Goal: Transaction & Acquisition: Purchase product/service

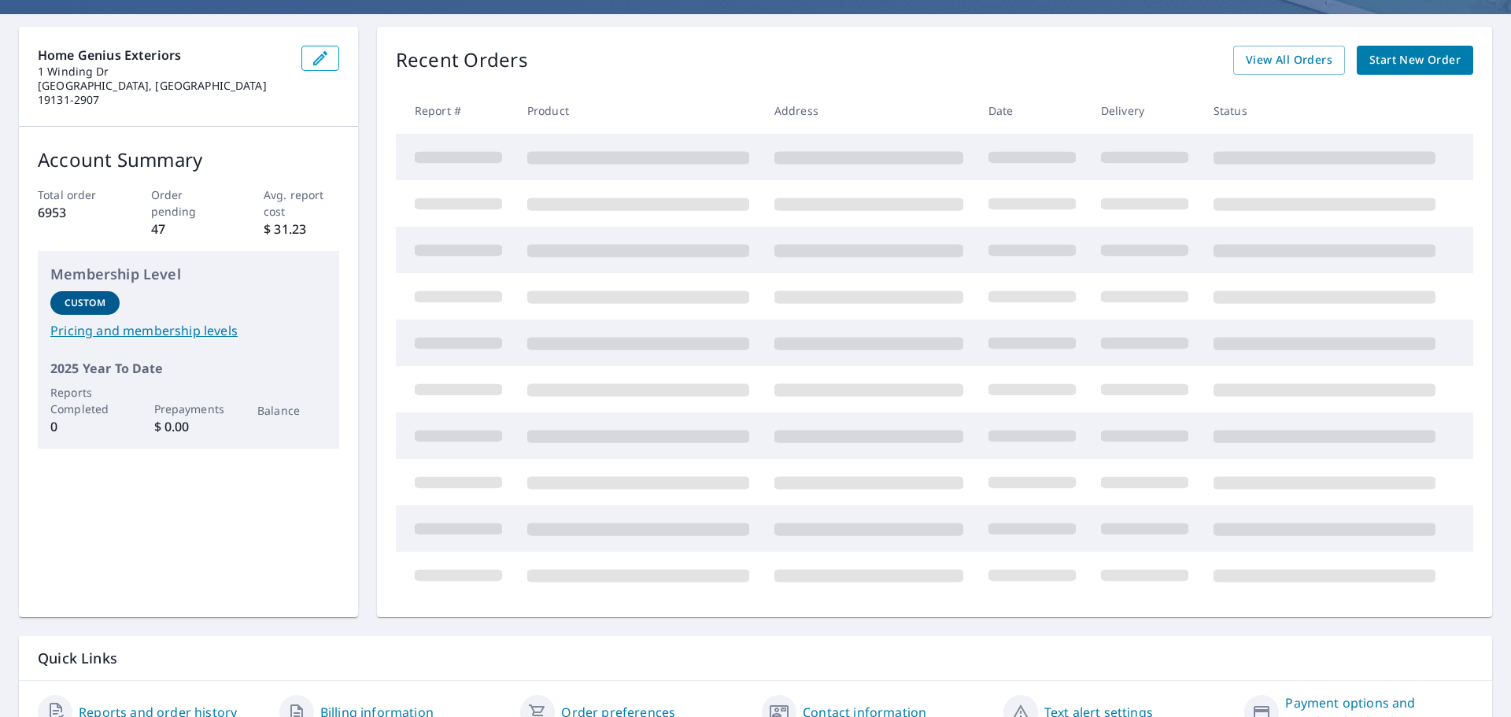
scroll to position [157, 0]
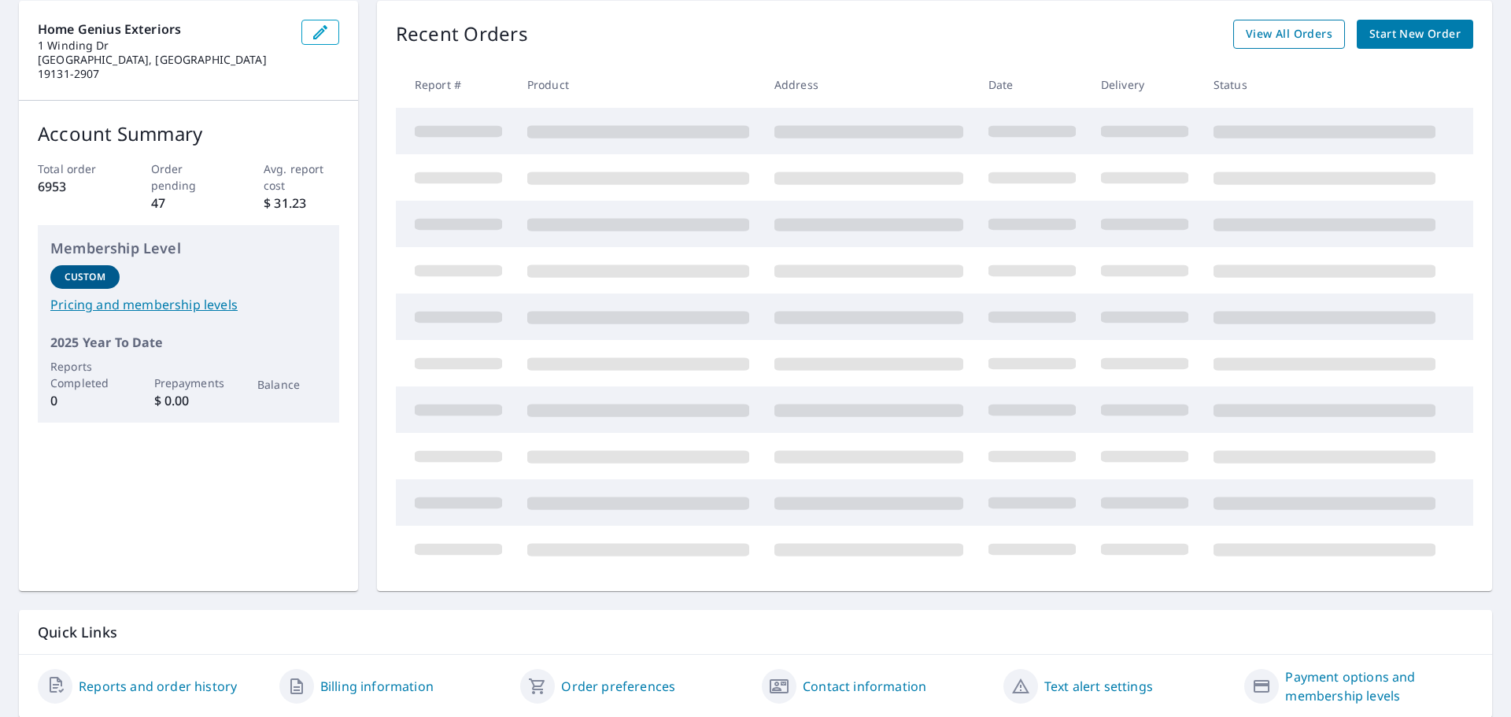
click at [1270, 35] on span "View All Orders" at bounding box center [1289, 34] width 87 height 20
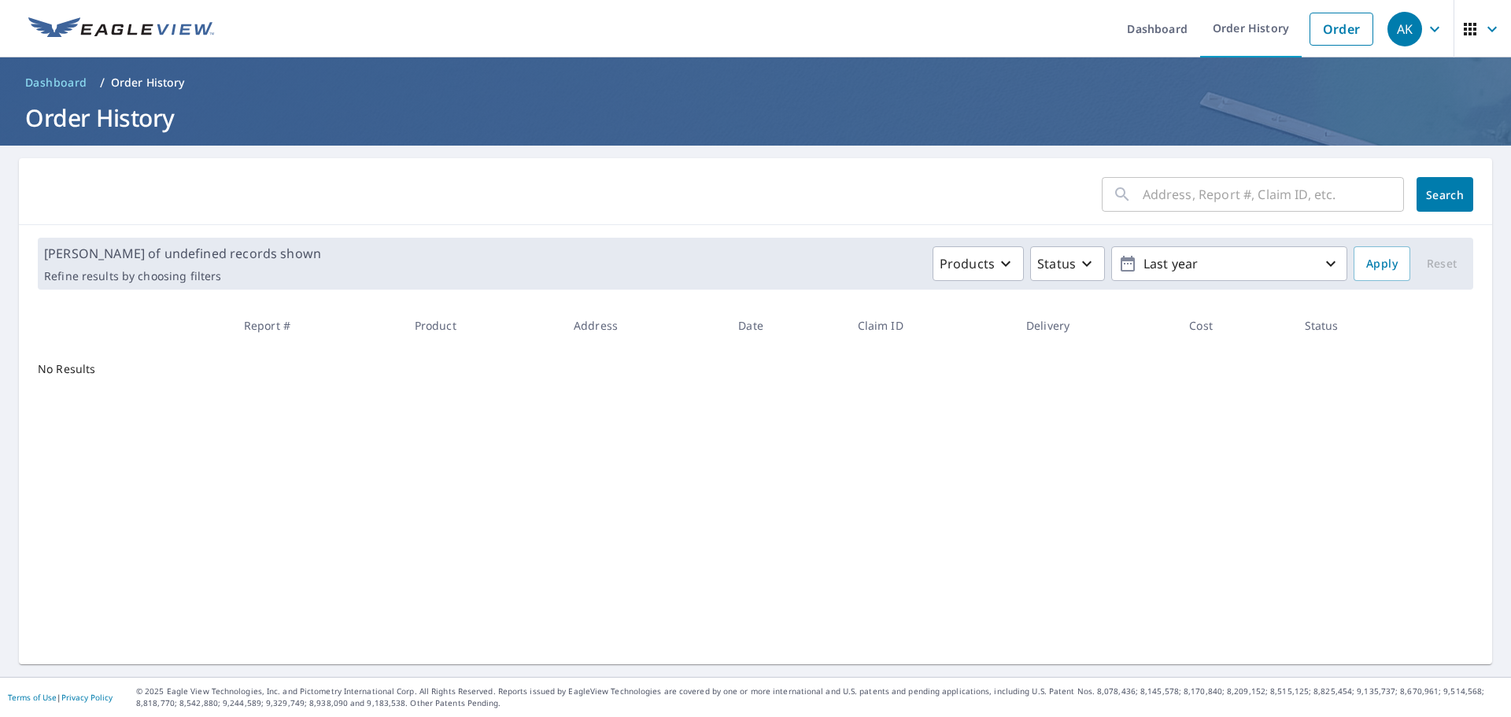
click at [1185, 187] on input "text" at bounding box center [1272, 194] width 261 height 44
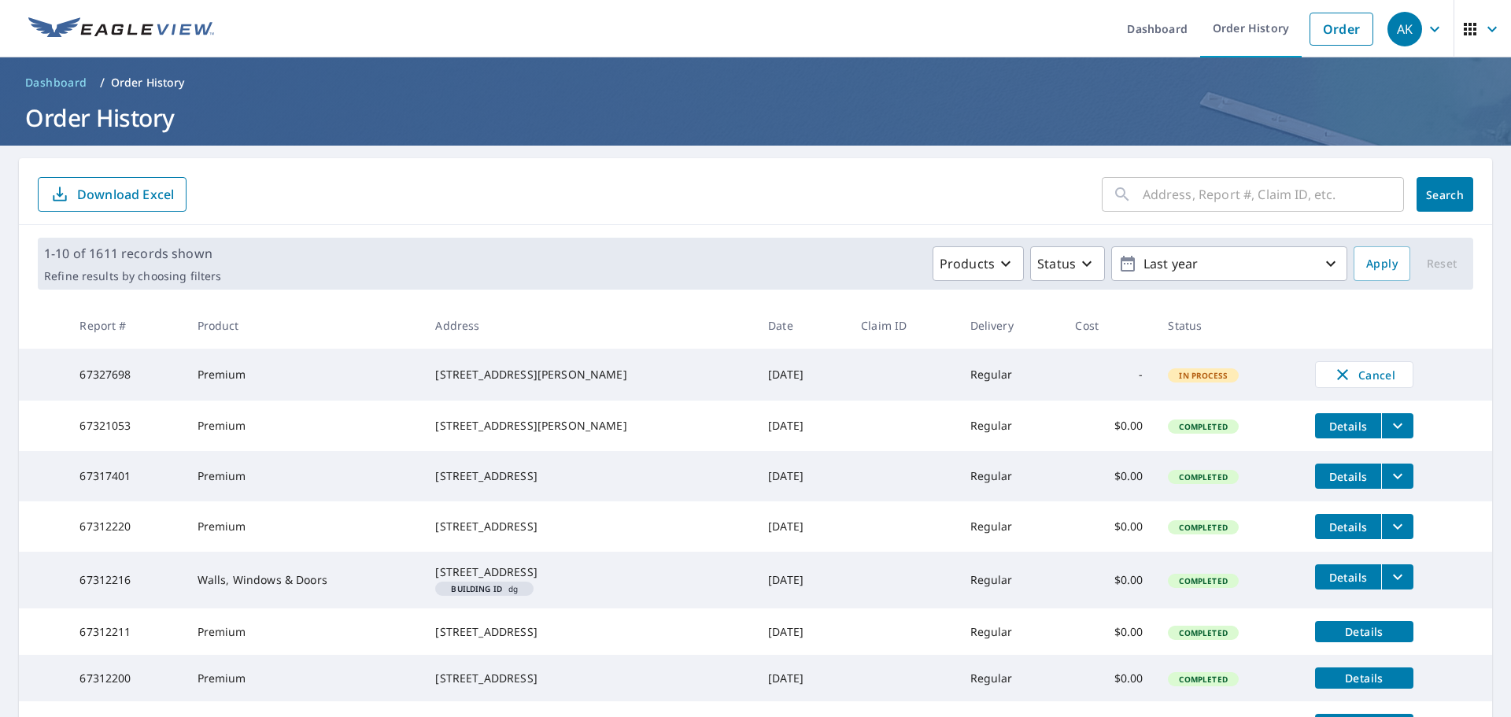
click at [1198, 164] on div "​ Search Download Excel" at bounding box center [755, 191] width 1473 height 67
click at [1198, 204] on input "text" at bounding box center [1272, 194] width 261 height 44
paste input "774 Fritztown Rd Reading PA 19608"
type input "774 Fritztown Rd Reading PA 19608"
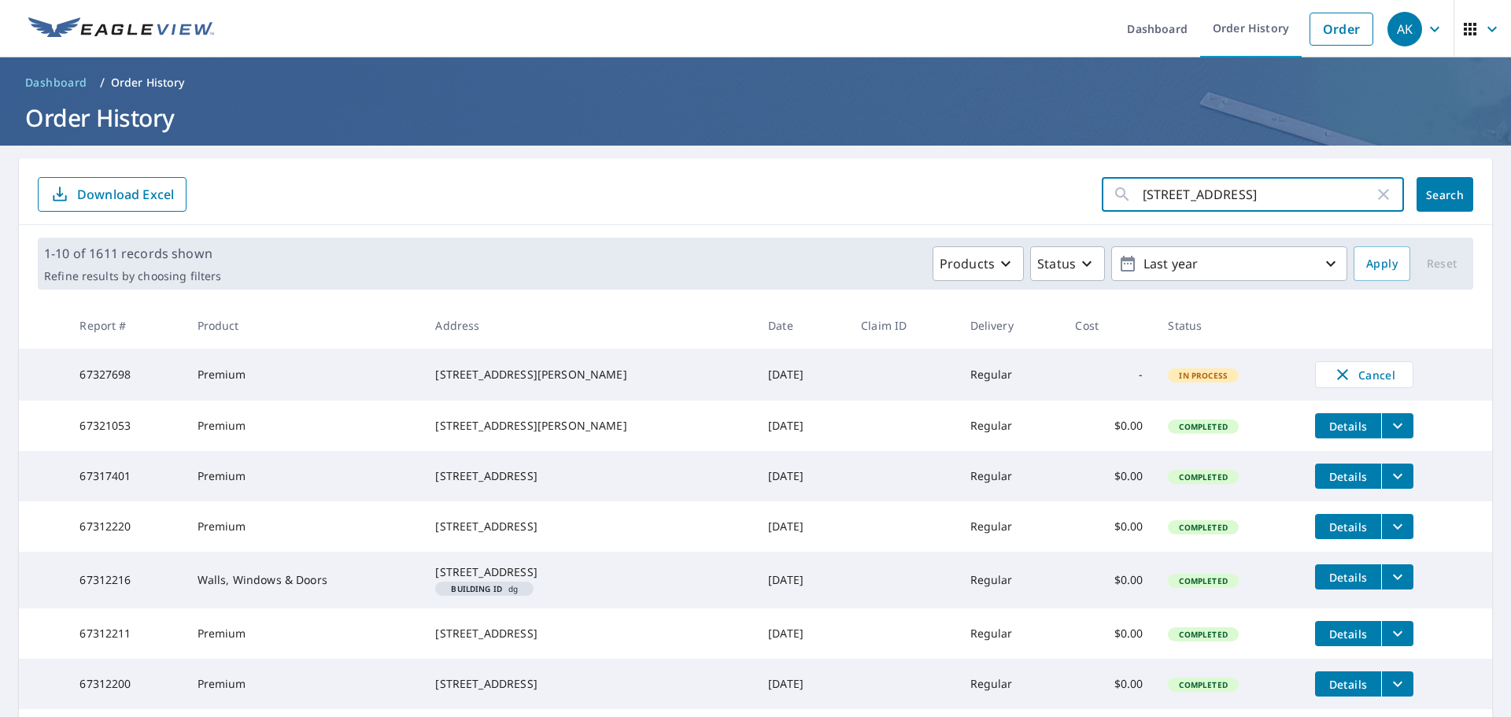
click button "Search" at bounding box center [1444, 194] width 57 height 35
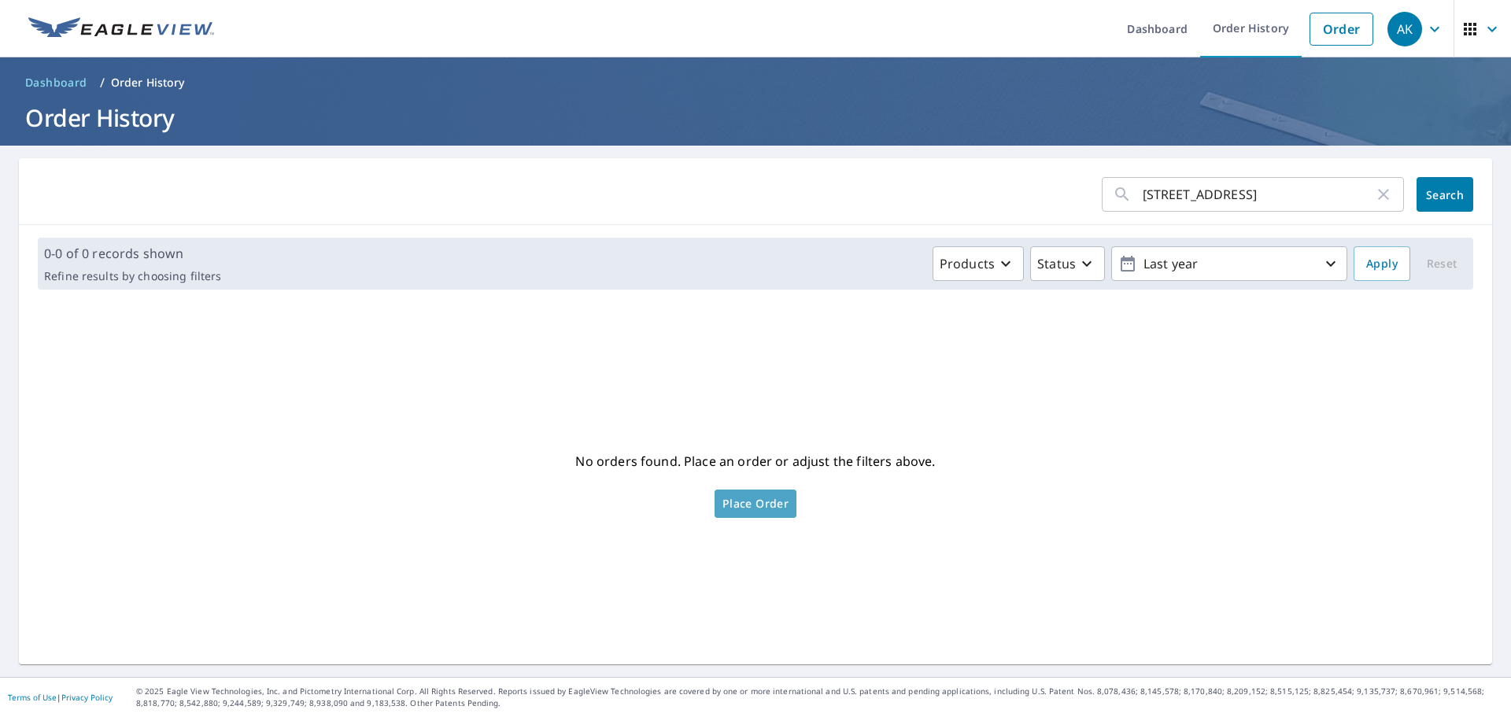
click at [742, 500] on span "Place Order" at bounding box center [755, 504] width 66 height 8
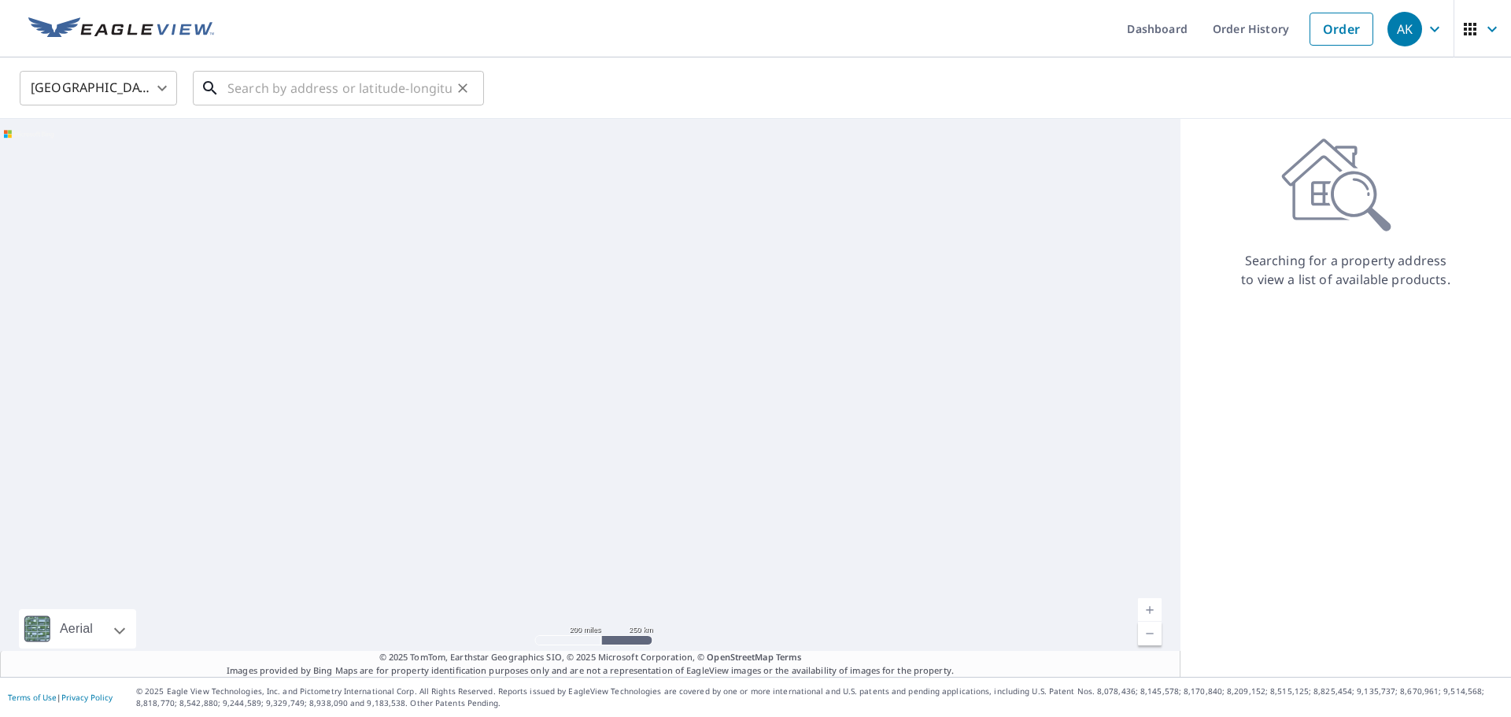
click at [278, 98] on input "text" at bounding box center [339, 88] width 224 height 44
paste input "774 Fritztown Rd Reading PA 19608"
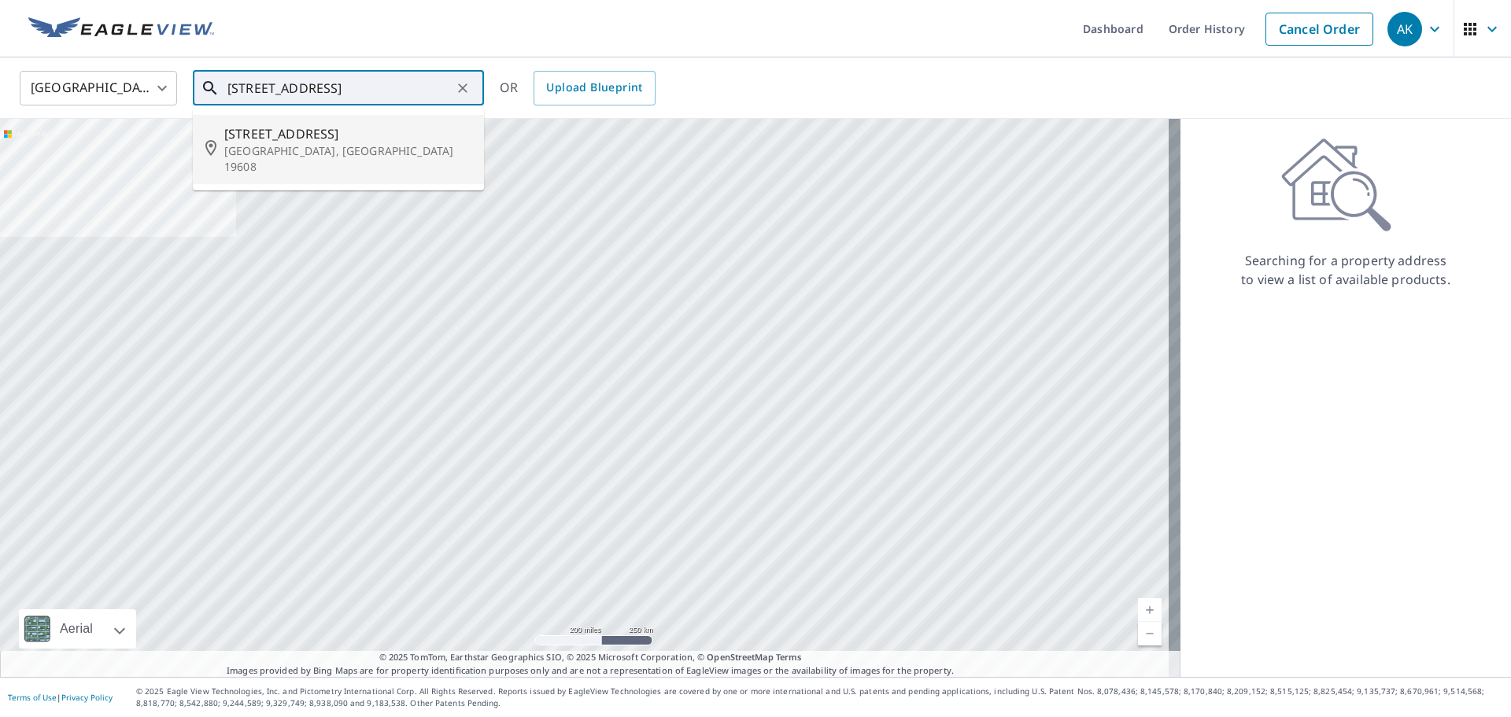
click at [294, 149] on p "Reading, PA 19608" at bounding box center [347, 158] width 247 height 31
type input "774 Fritztown Rd Reading, PA 19608"
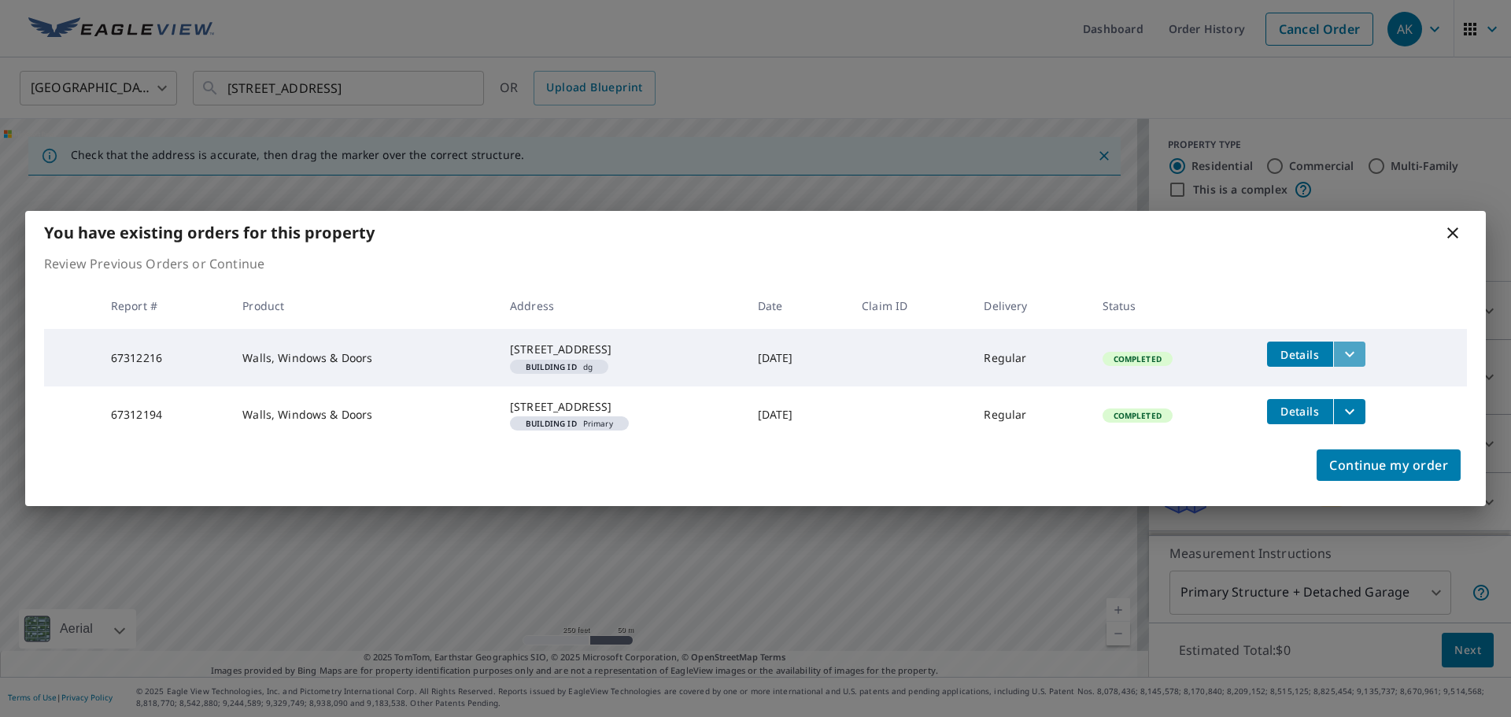
click at [1358, 345] on icon "filesDropdownBtn-67312216" at bounding box center [1349, 354] width 19 height 19
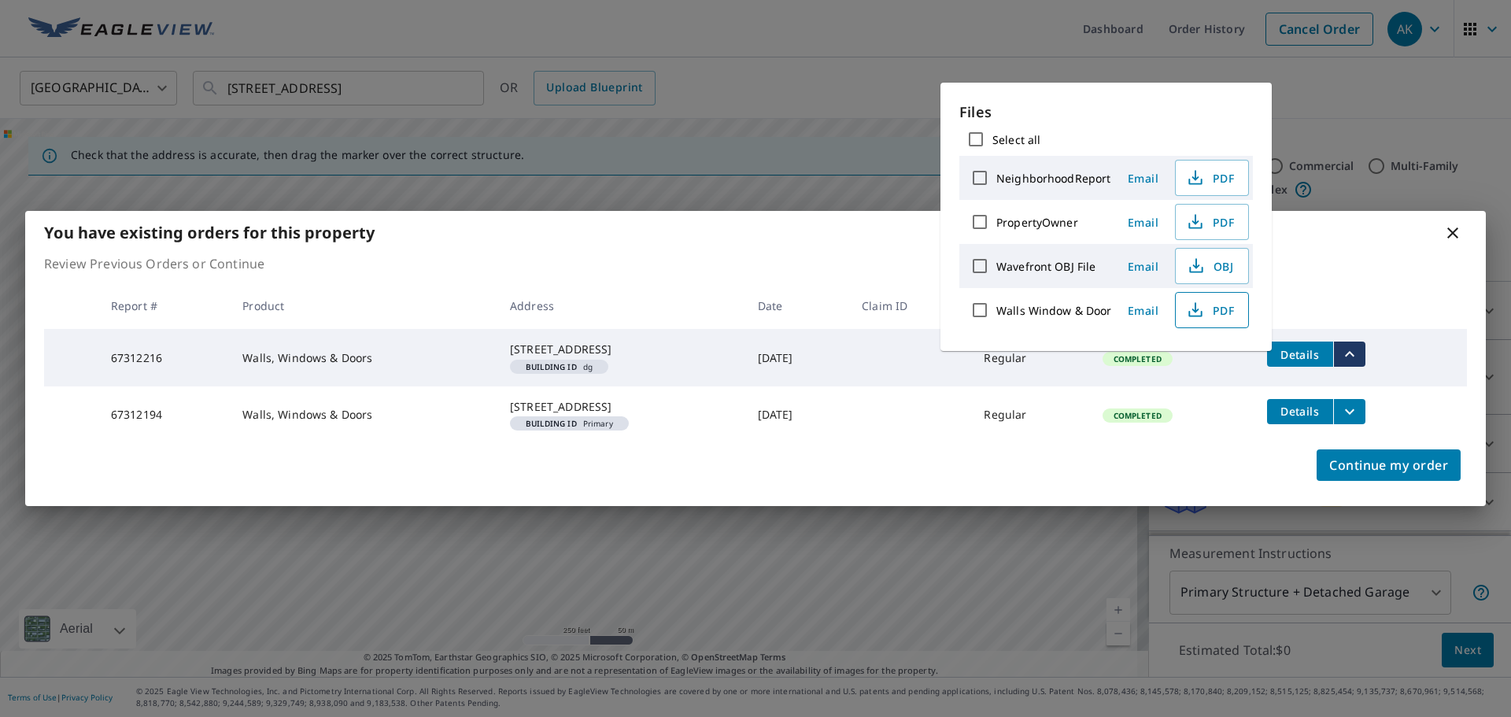
click at [1191, 307] on icon "button" at bounding box center [1195, 310] width 19 height 19
click at [624, 415] on div "[STREET_ADDRESS]" at bounding box center [621, 407] width 223 height 16
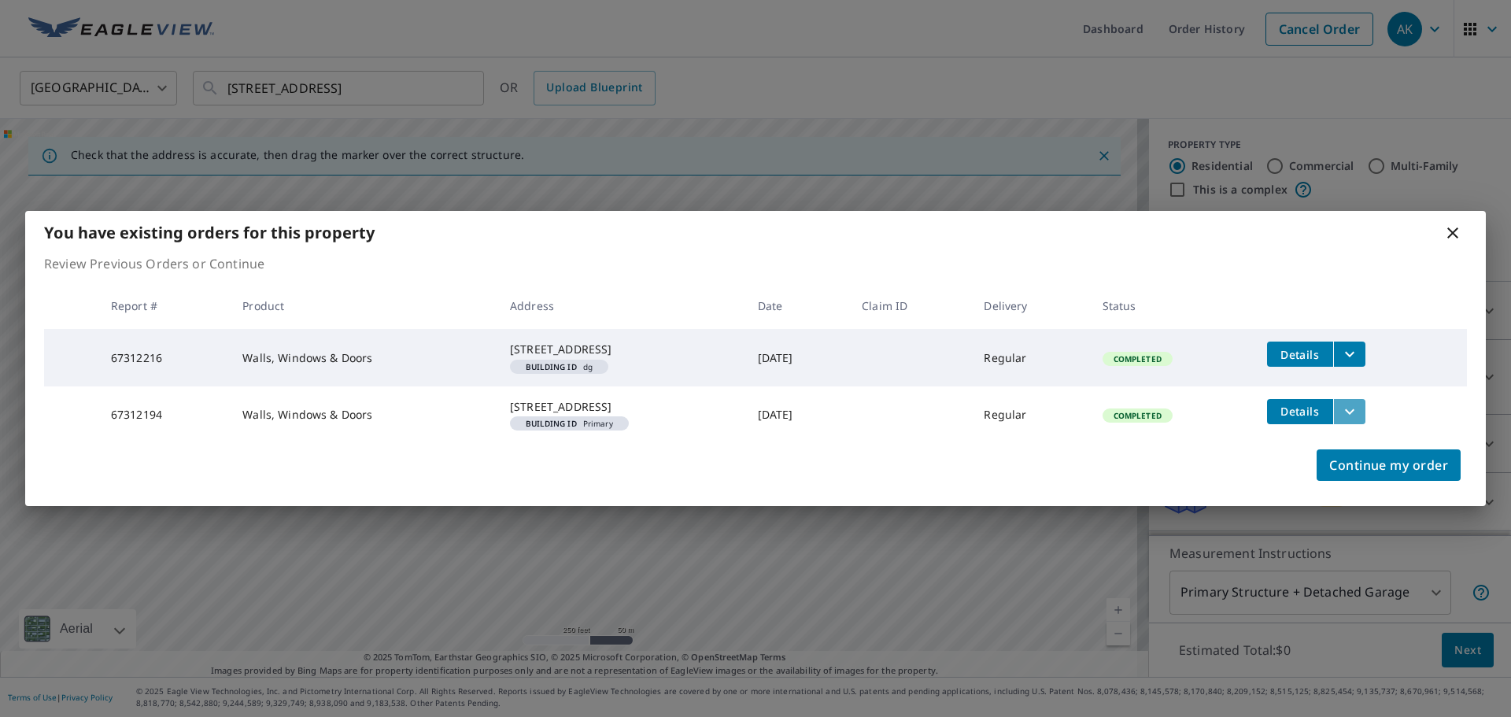
click at [1355, 419] on icon "filesDropdownBtn-67312194" at bounding box center [1349, 411] width 19 height 19
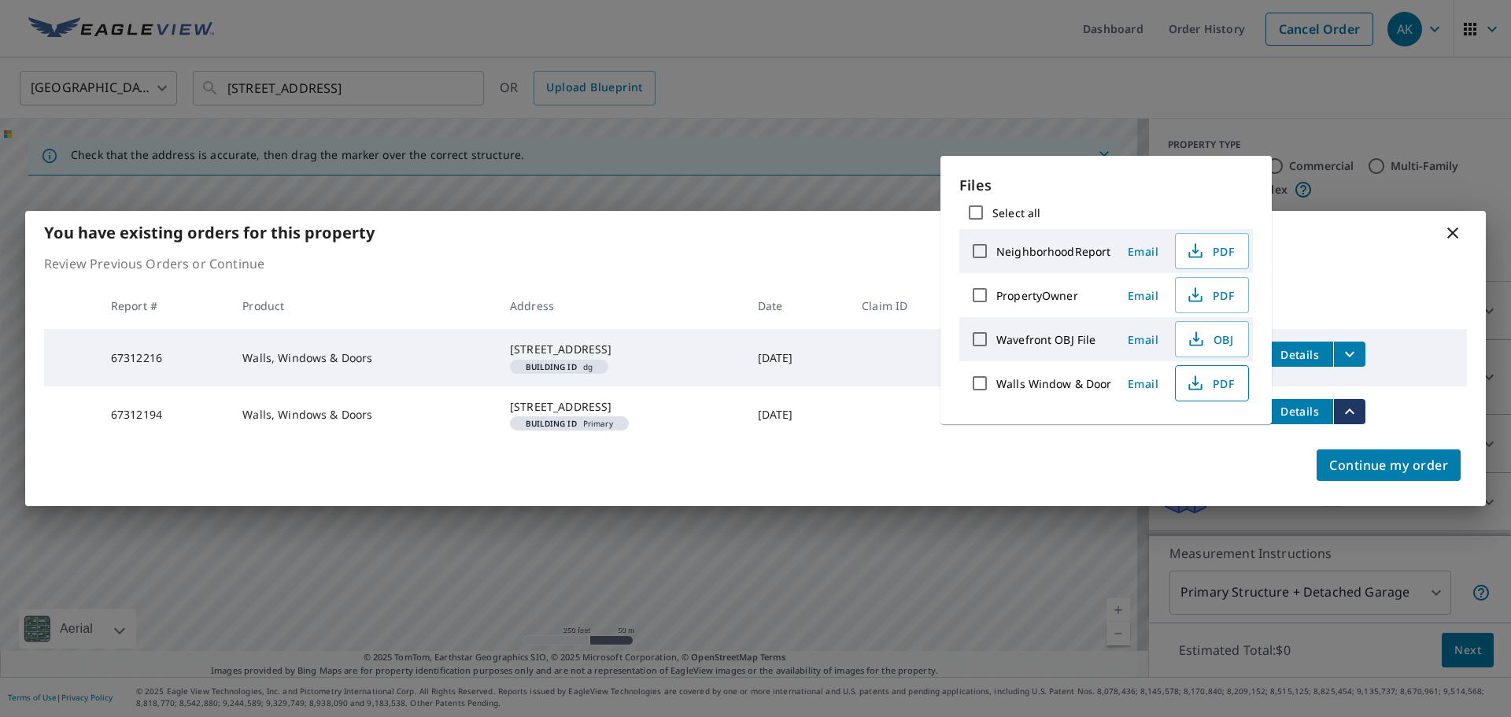
click at [1198, 376] on icon "button" at bounding box center [1195, 383] width 19 height 19
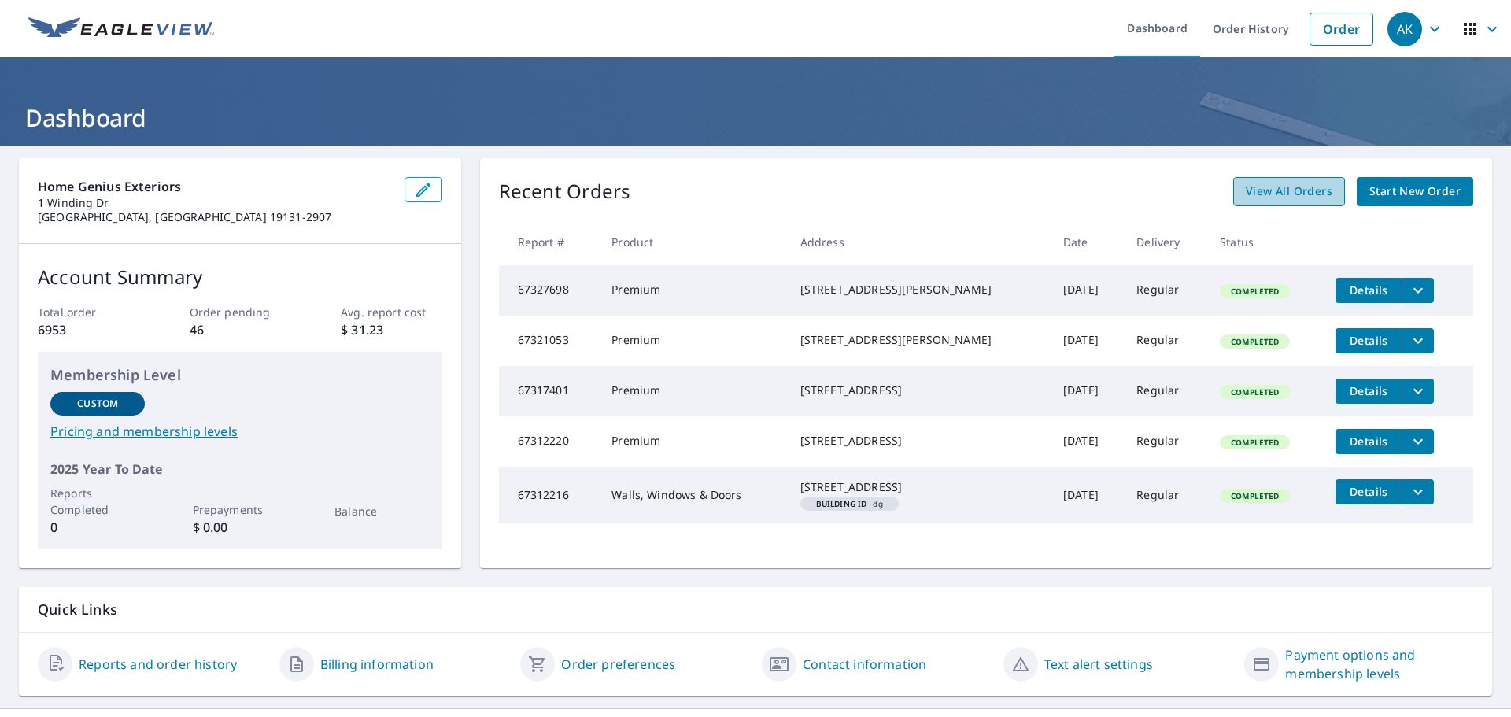
click at [1300, 183] on span "View All Orders" at bounding box center [1289, 192] width 87 height 20
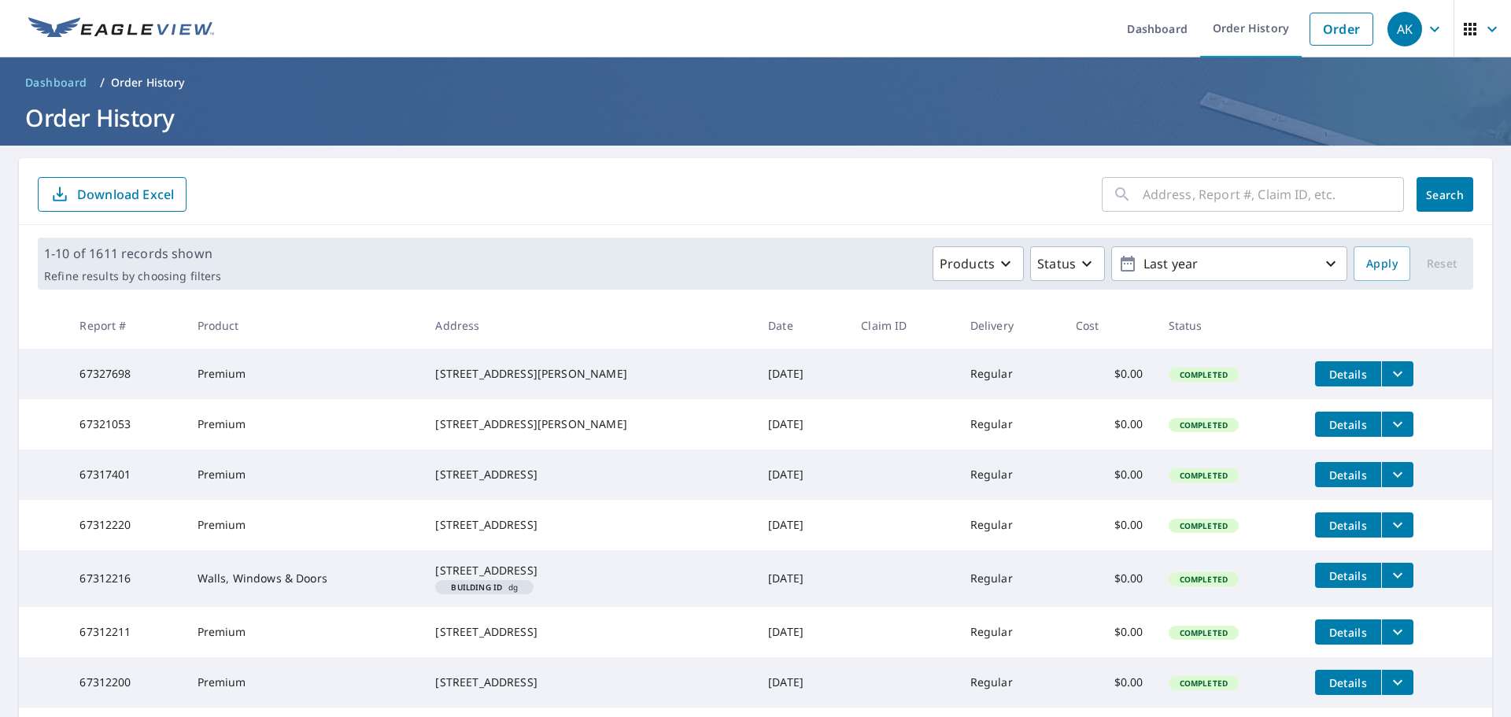
click at [1237, 200] on input "text" at bounding box center [1272, 194] width 261 height 44
paste input "[STREET_ADDRESS]"
type input "[STREET_ADDRESS]"
click button "Search" at bounding box center [1444, 194] width 57 height 35
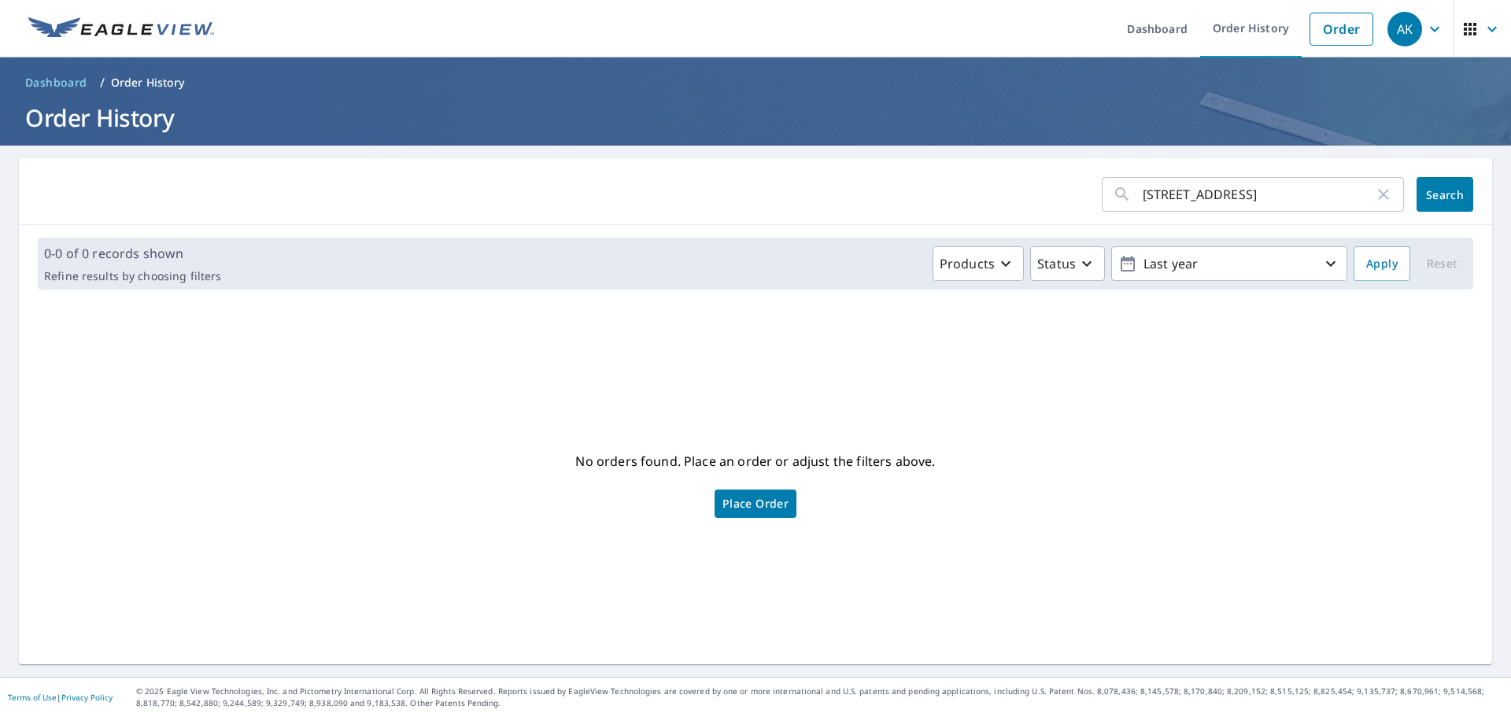
click at [773, 507] on span "Place Order" at bounding box center [755, 504] width 66 height 8
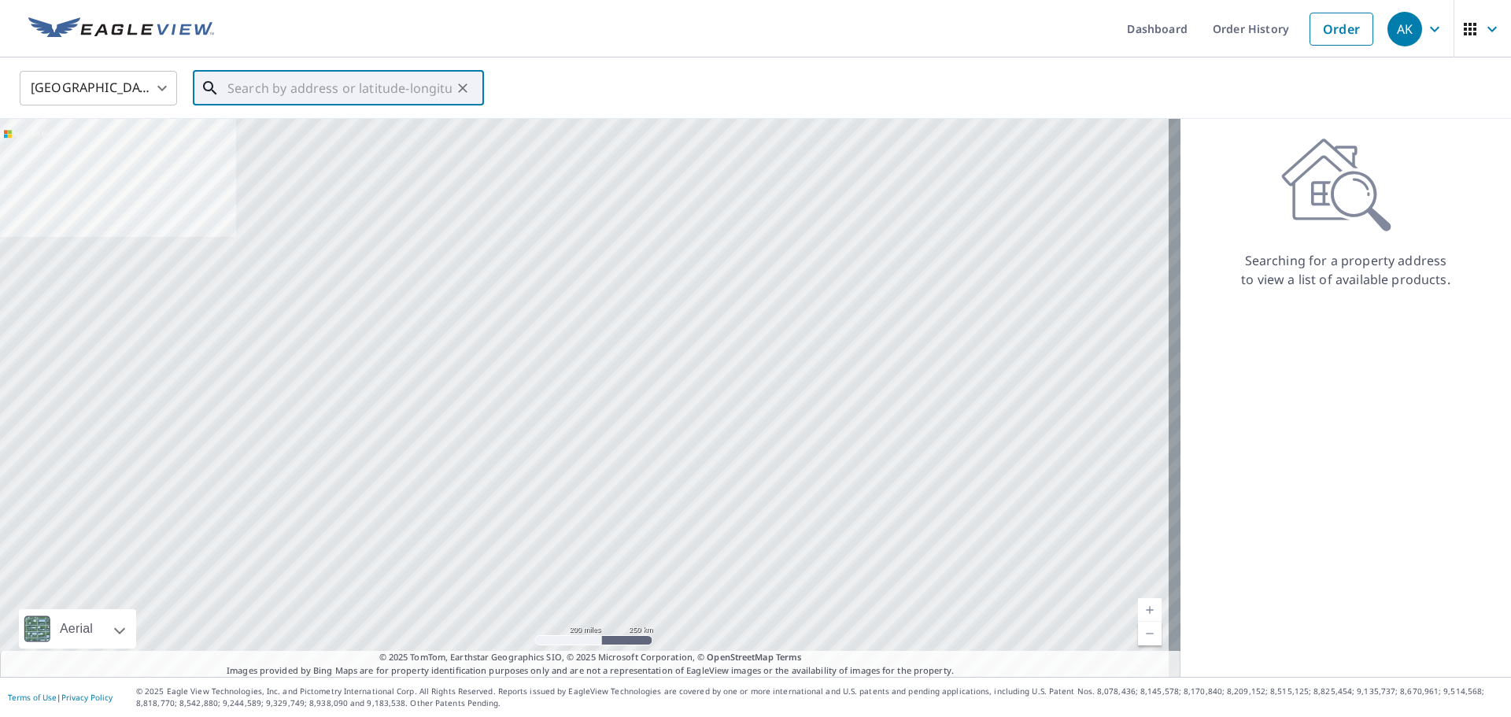
click at [317, 90] on input "text" at bounding box center [339, 88] width 224 height 44
paste input "38 Aquilla Ave New Castle DE 19720"
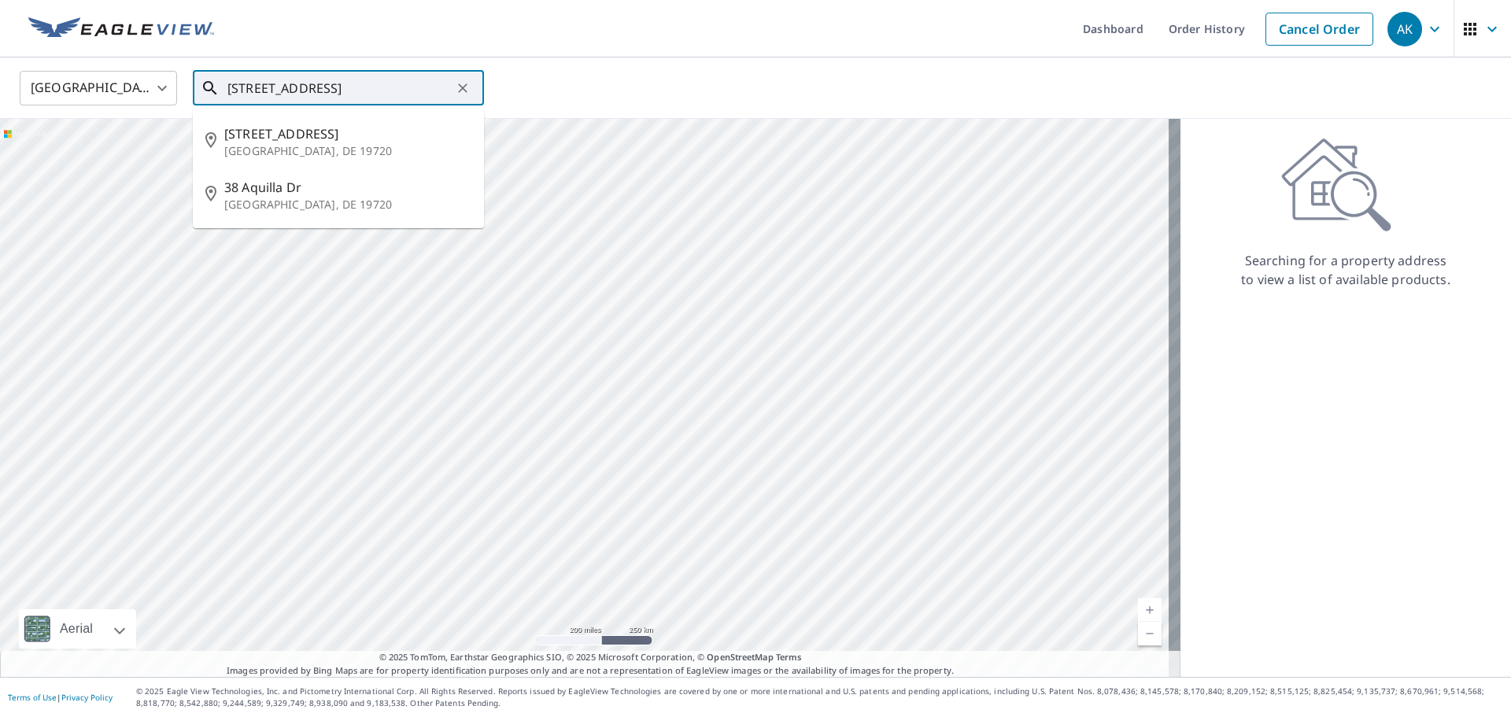
type input "38 Aquilla Ave New Castle DE 19720"
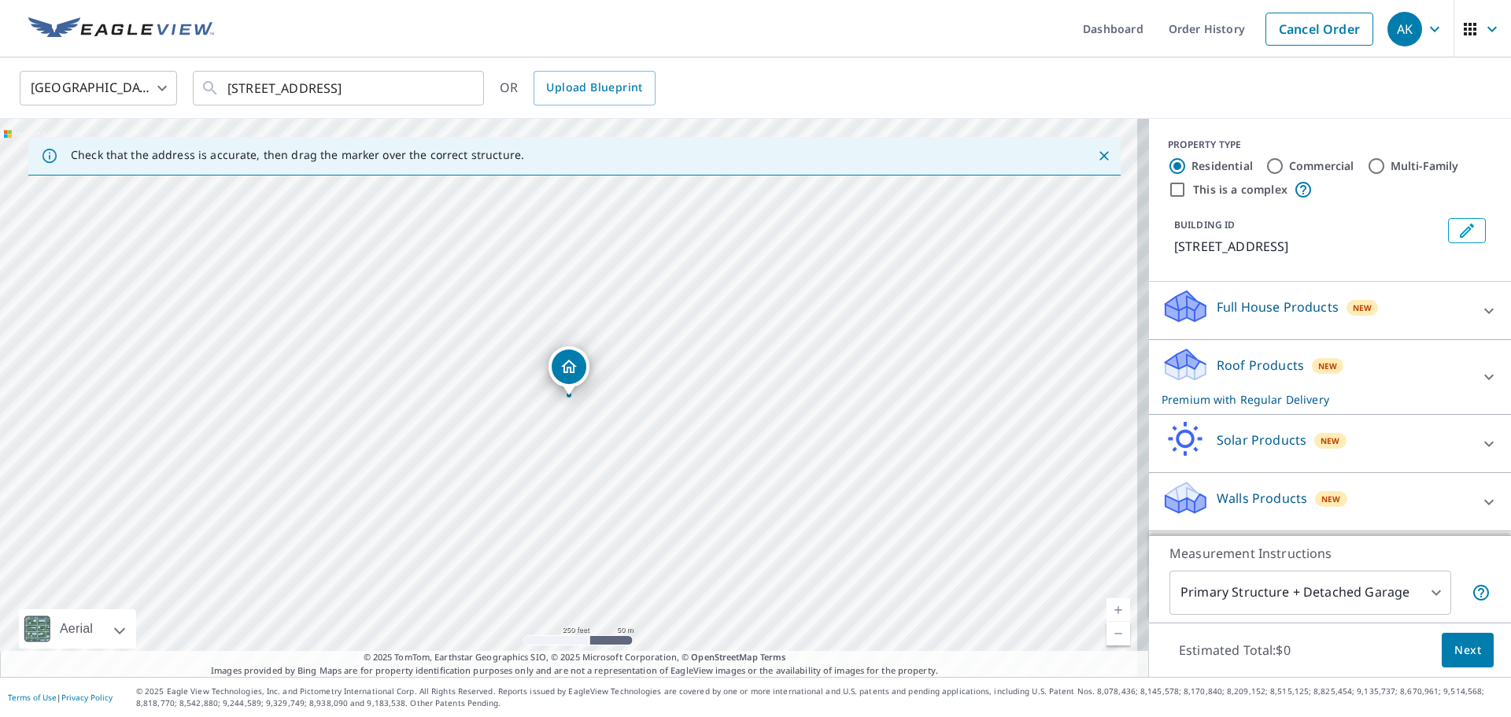
click at [1290, 316] on div "Full House Products New" at bounding box center [1315, 310] width 308 height 45
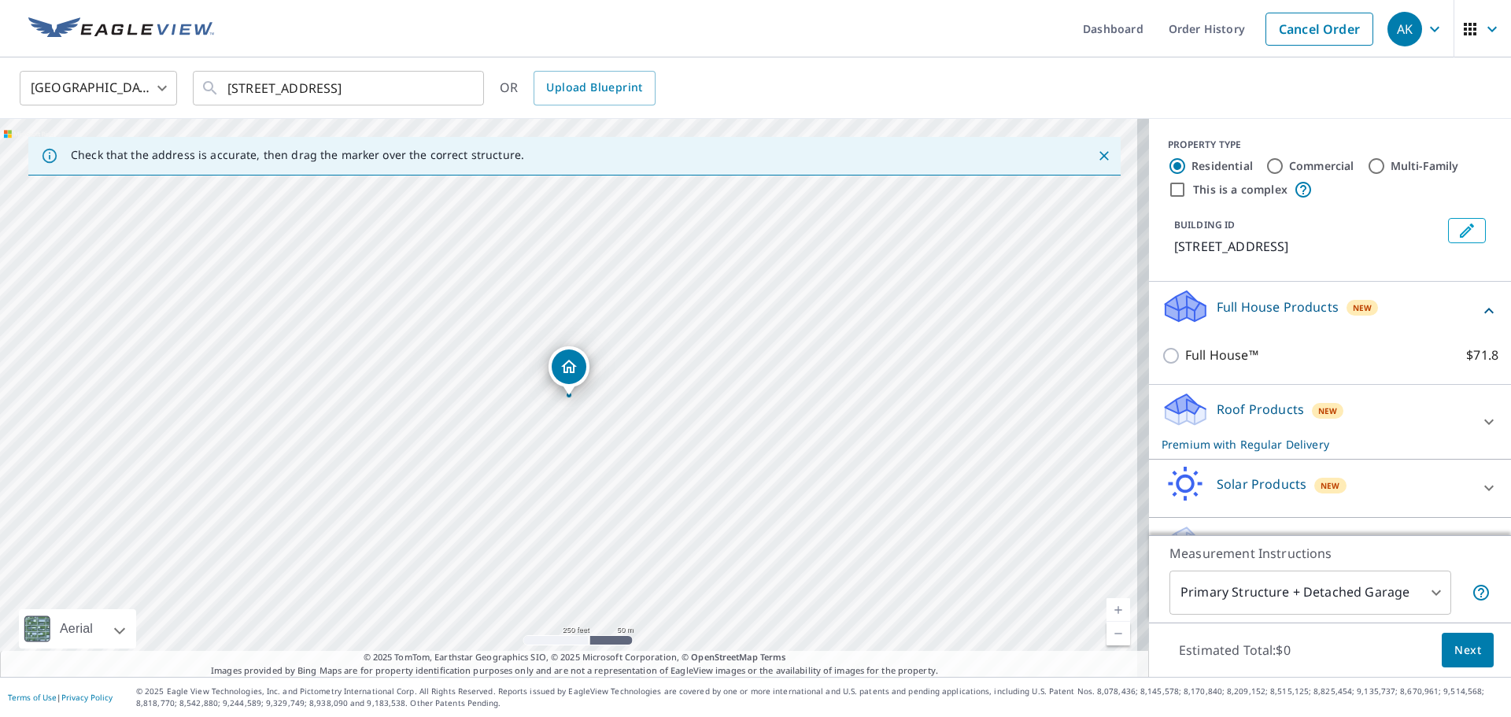
click at [1295, 316] on div "Full House Products New" at bounding box center [1320, 310] width 318 height 45
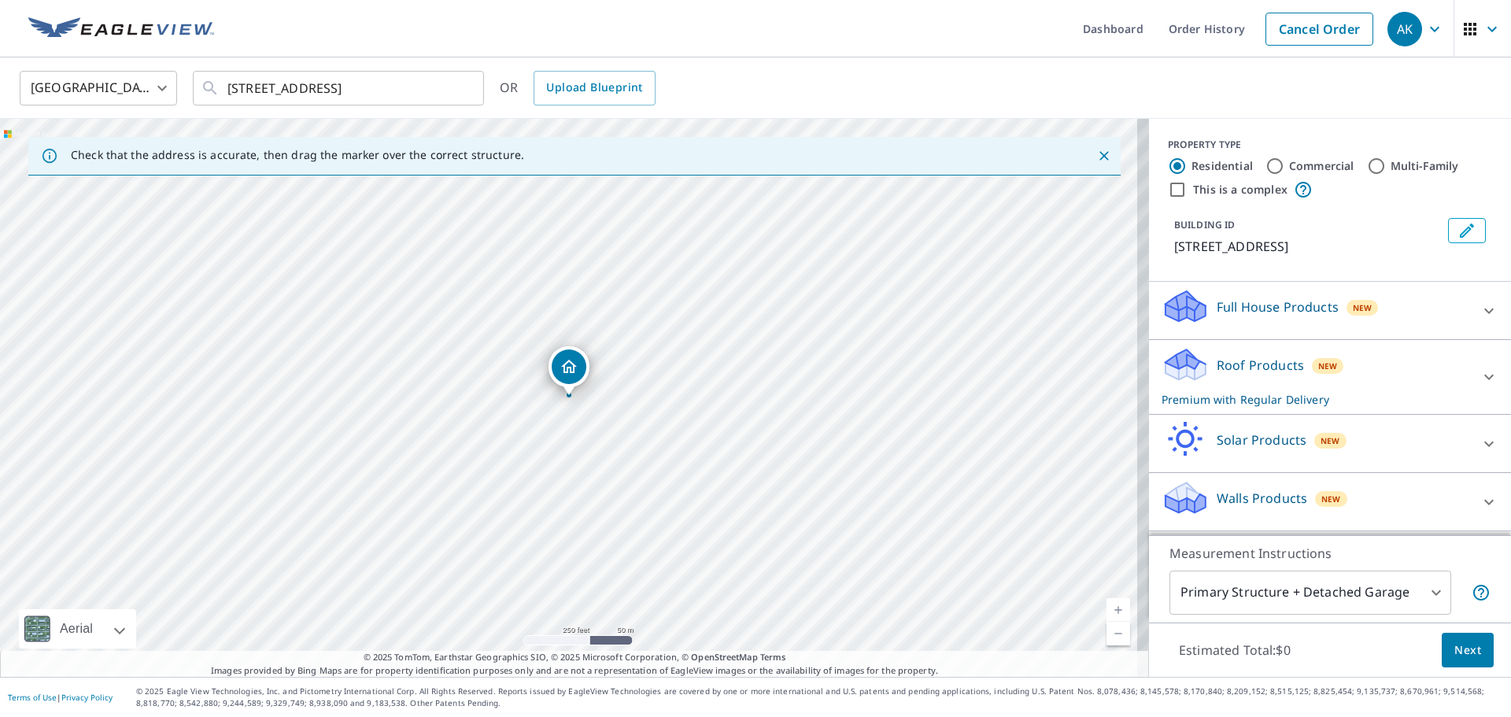
click at [1287, 316] on p "Full House Products" at bounding box center [1277, 306] width 122 height 19
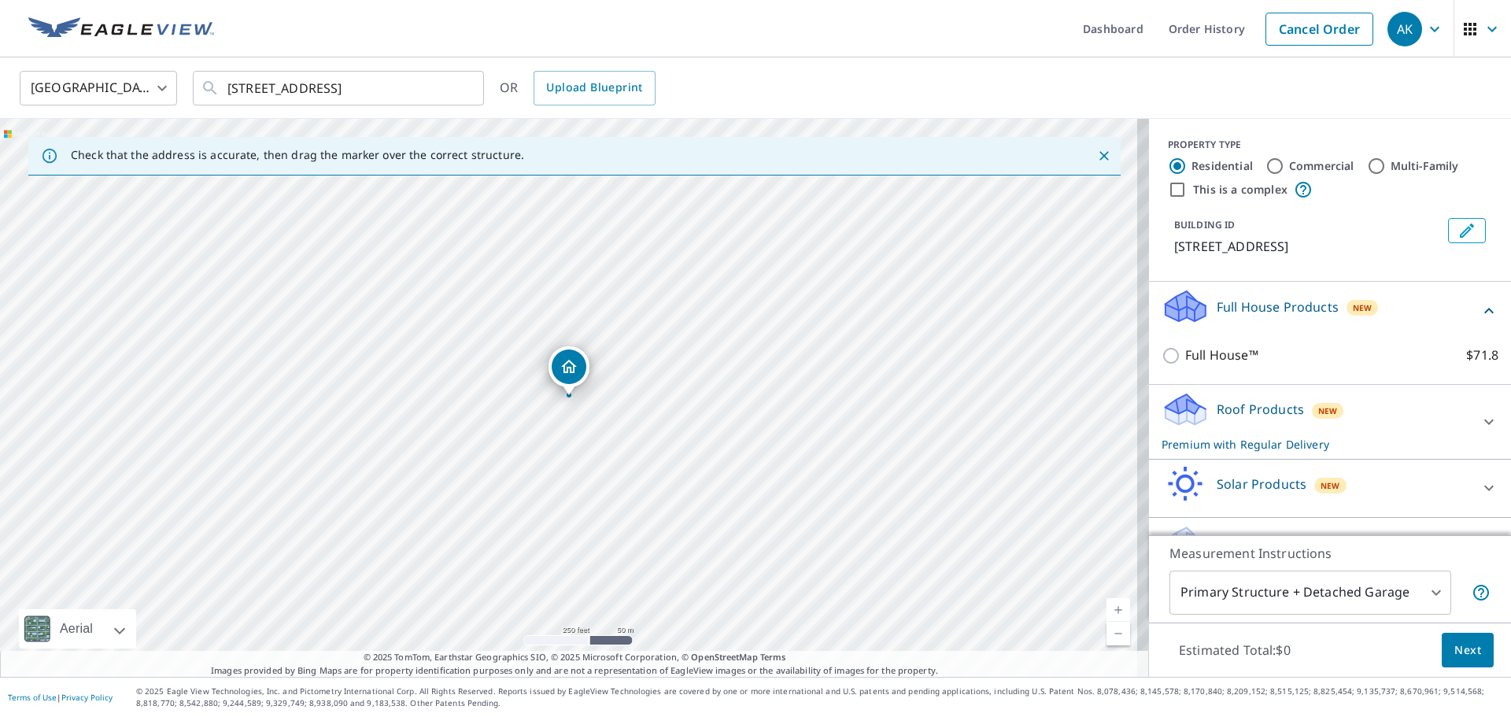
click at [1287, 316] on p "Full House Products" at bounding box center [1277, 306] width 122 height 19
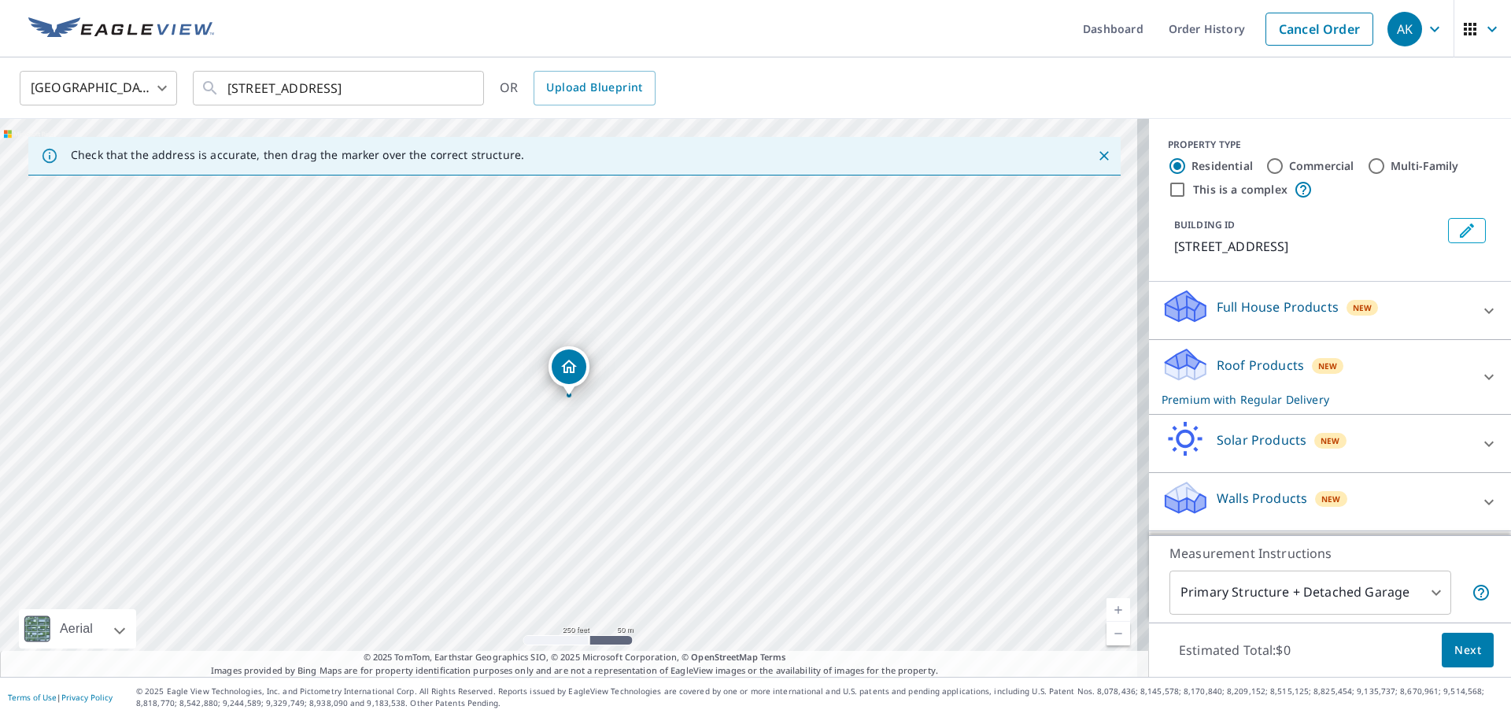
click at [1284, 370] on p "Roof Products" at bounding box center [1259, 365] width 87 height 19
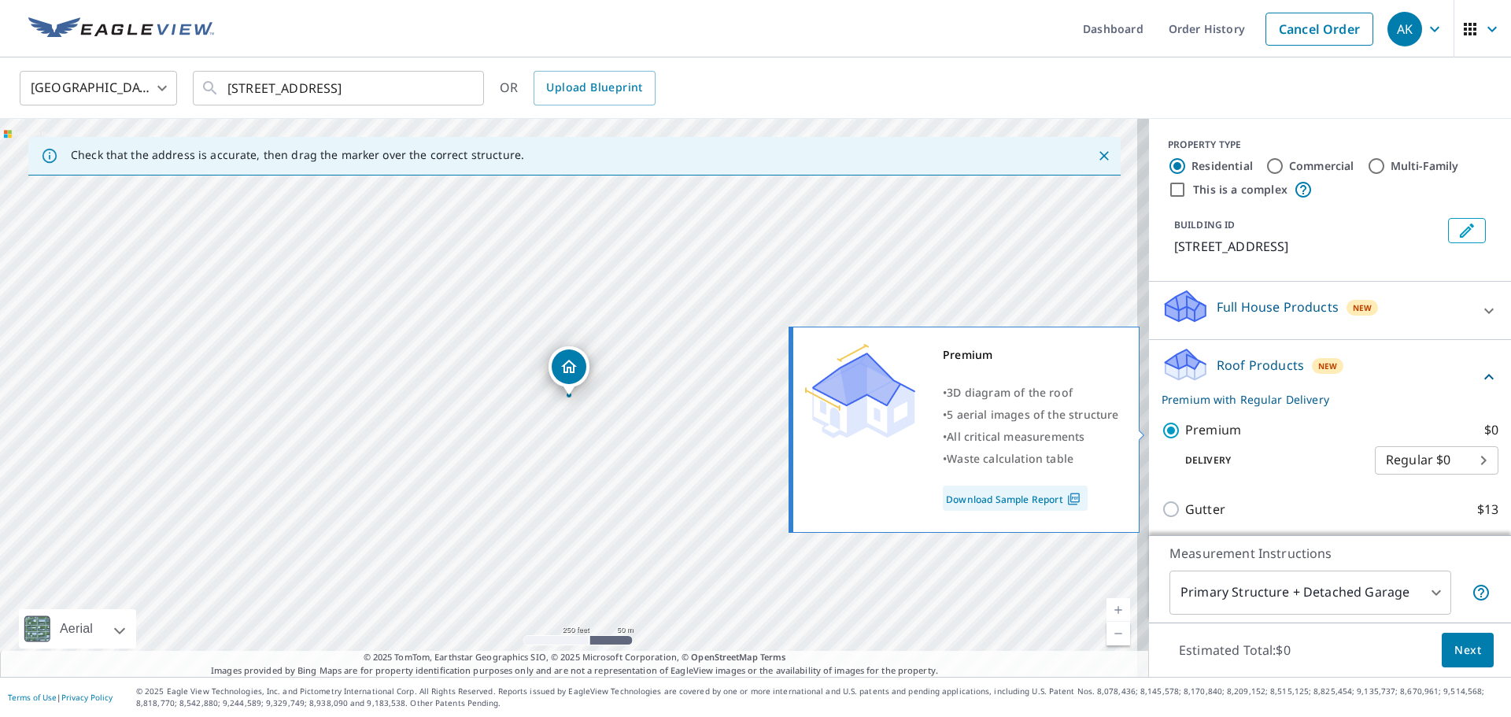
click at [1162, 435] on input "Premium $0" at bounding box center [1173, 430] width 24 height 19
checkbox input "false"
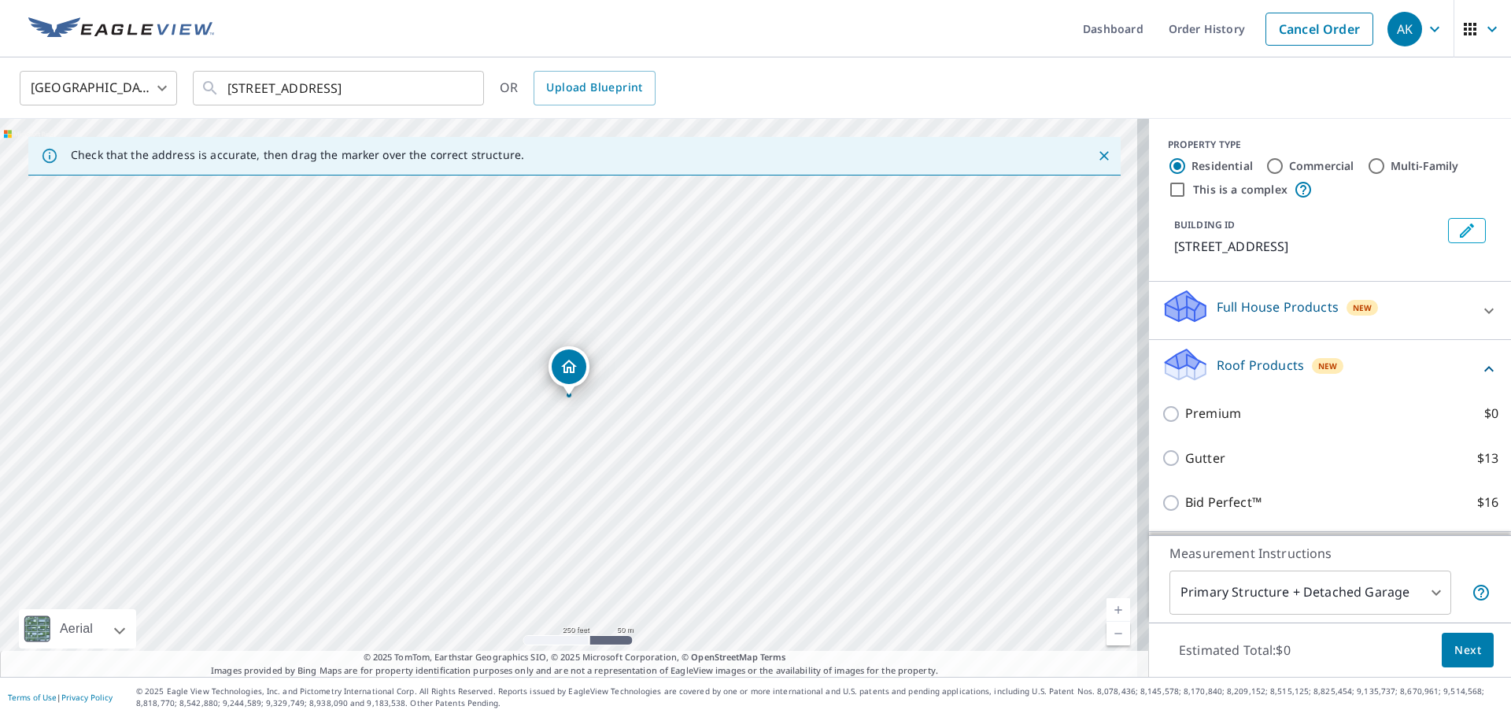
click at [1312, 364] on div "New" at bounding box center [1328, 366] width 32 height 16
click at [1286, 475] on p "Walls Products" at bounding box center [1261, 481] width 90 height 19
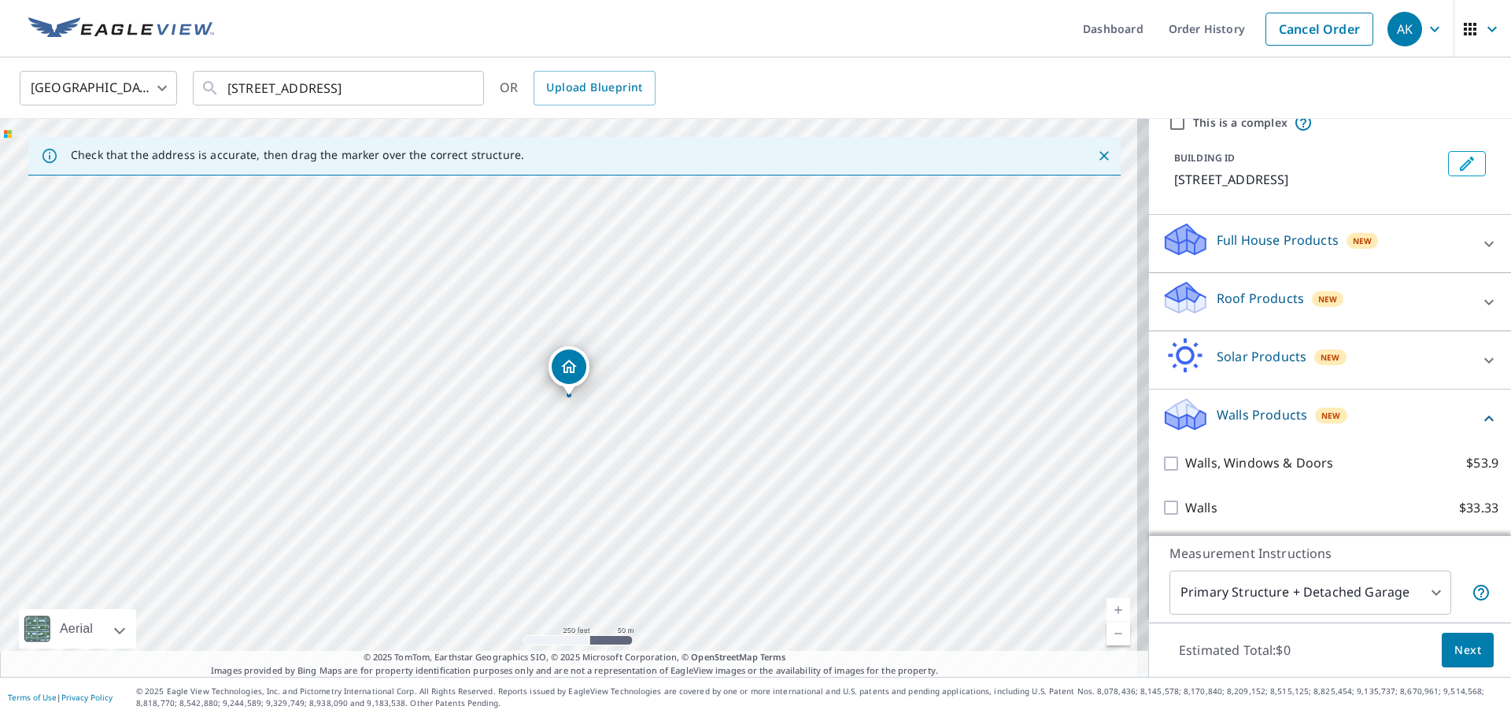
scroll to position [68, 0]
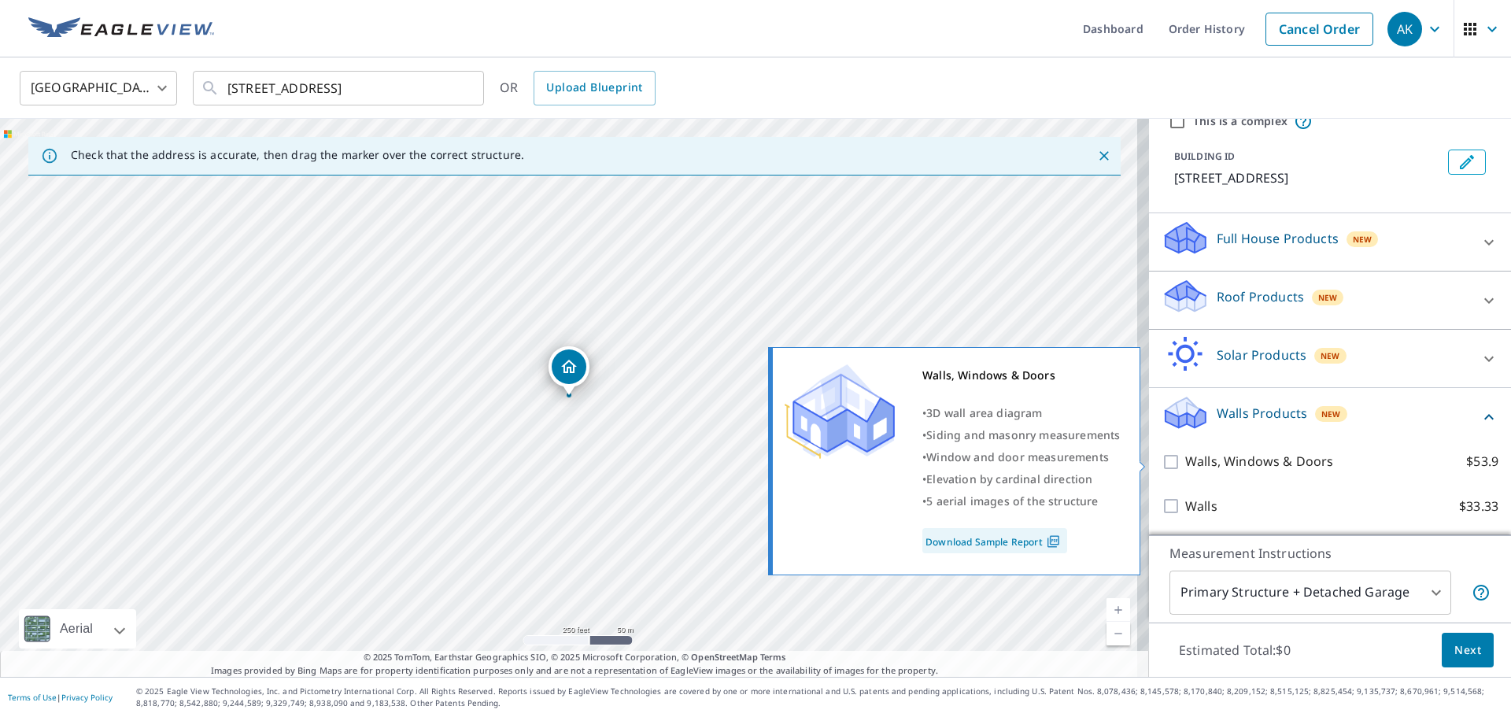
click at [1203, 468] on p "Walls, Windows & Doors" at bounding box center [1259, 462] width 148 height 20
click at [1185, 468] on input "Walls, Windows & Doors $53.9" at bounding box center [1173, 461] width 24 height 19
checkbox input "true"
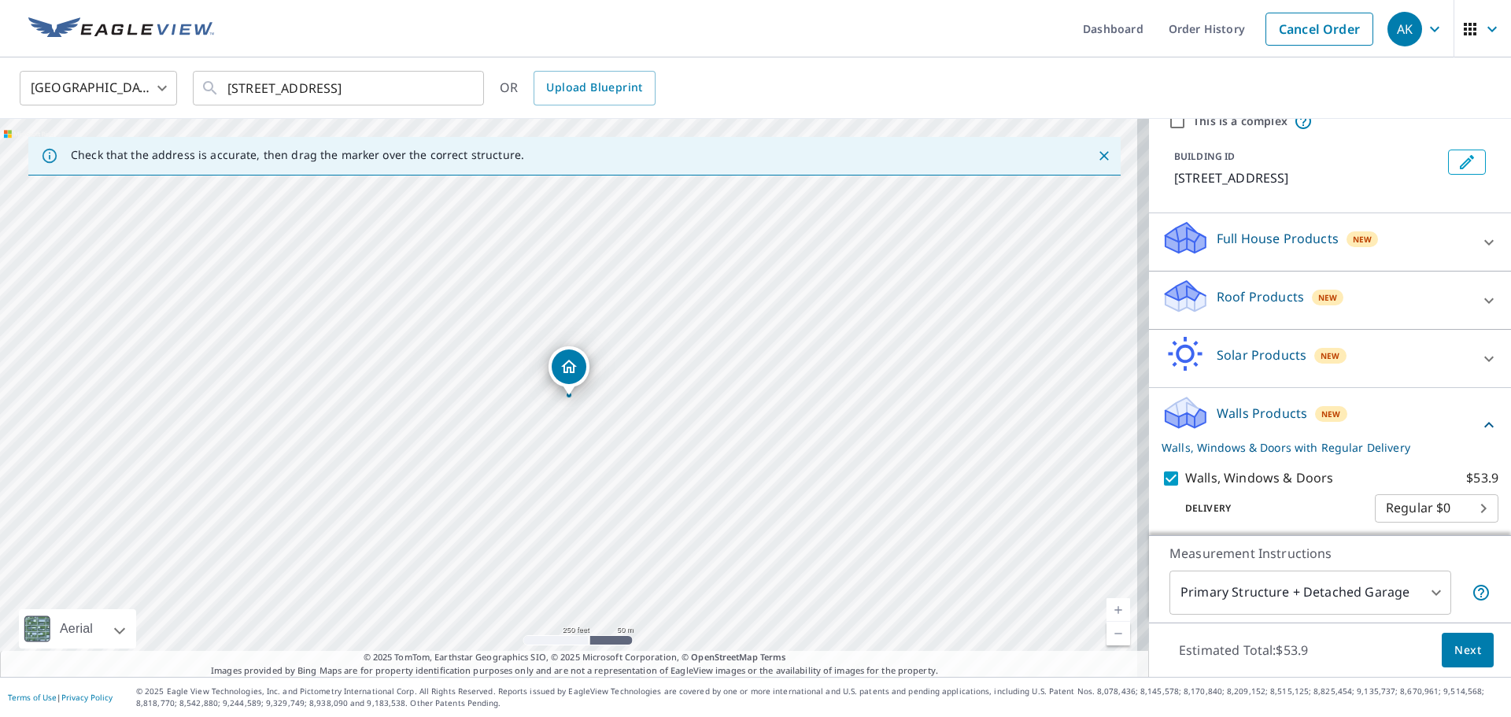
click at [1454, 654] on span "Next" at bounding box center [1467, 650] width 27 height 20
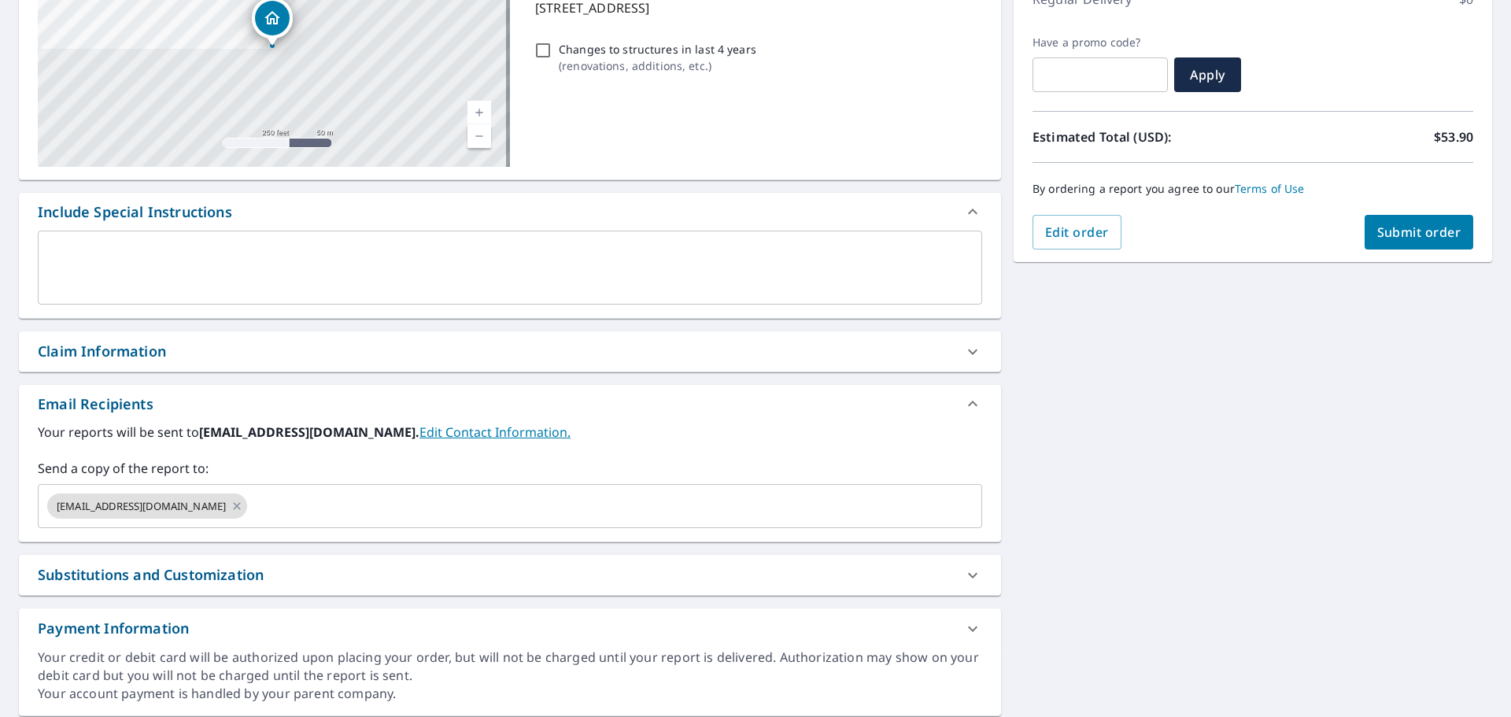
scroll to position [292, 0]
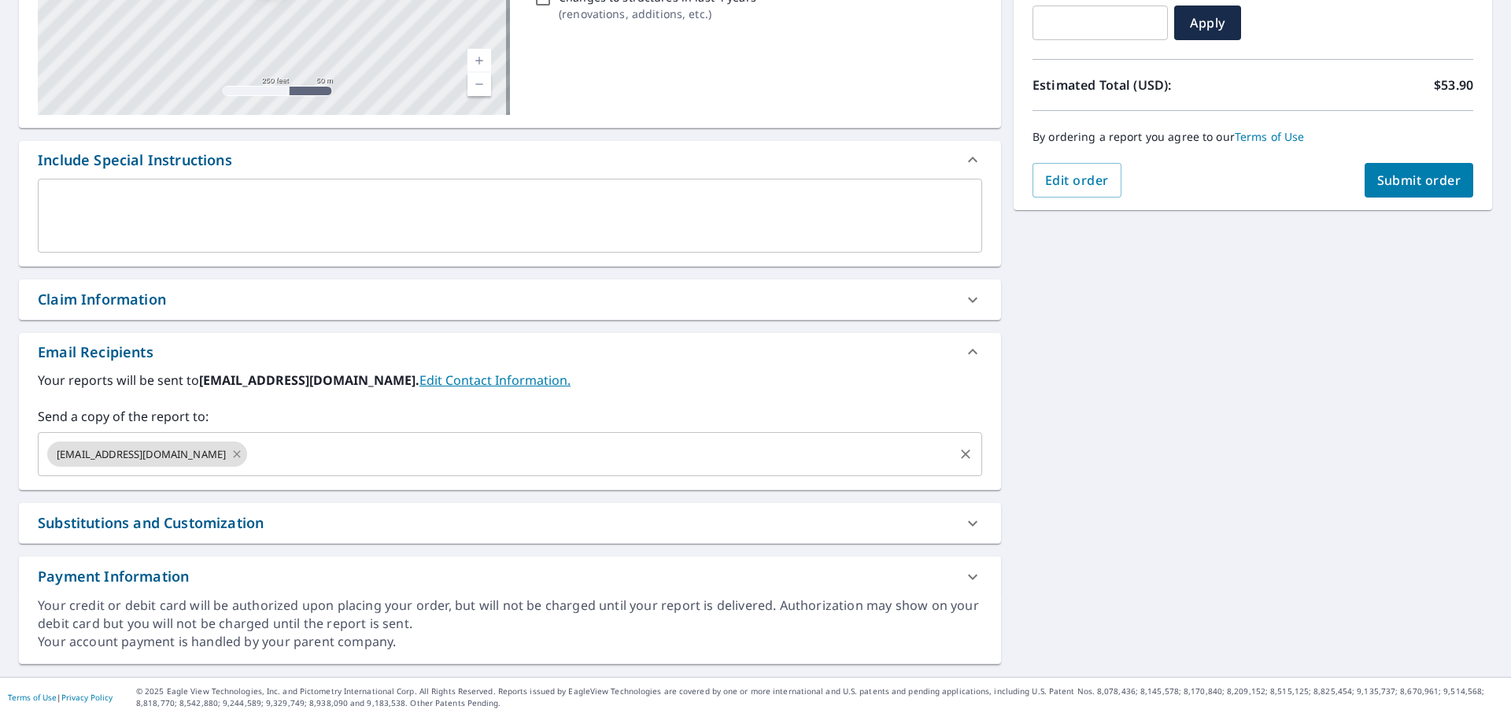
click at [238, 456] on icon at bounding box center [237, 453] width 13 height 17
checkbox input "true"
click at [253, 451] on input "text" at bounding box center [498, 454] width 906 height 30
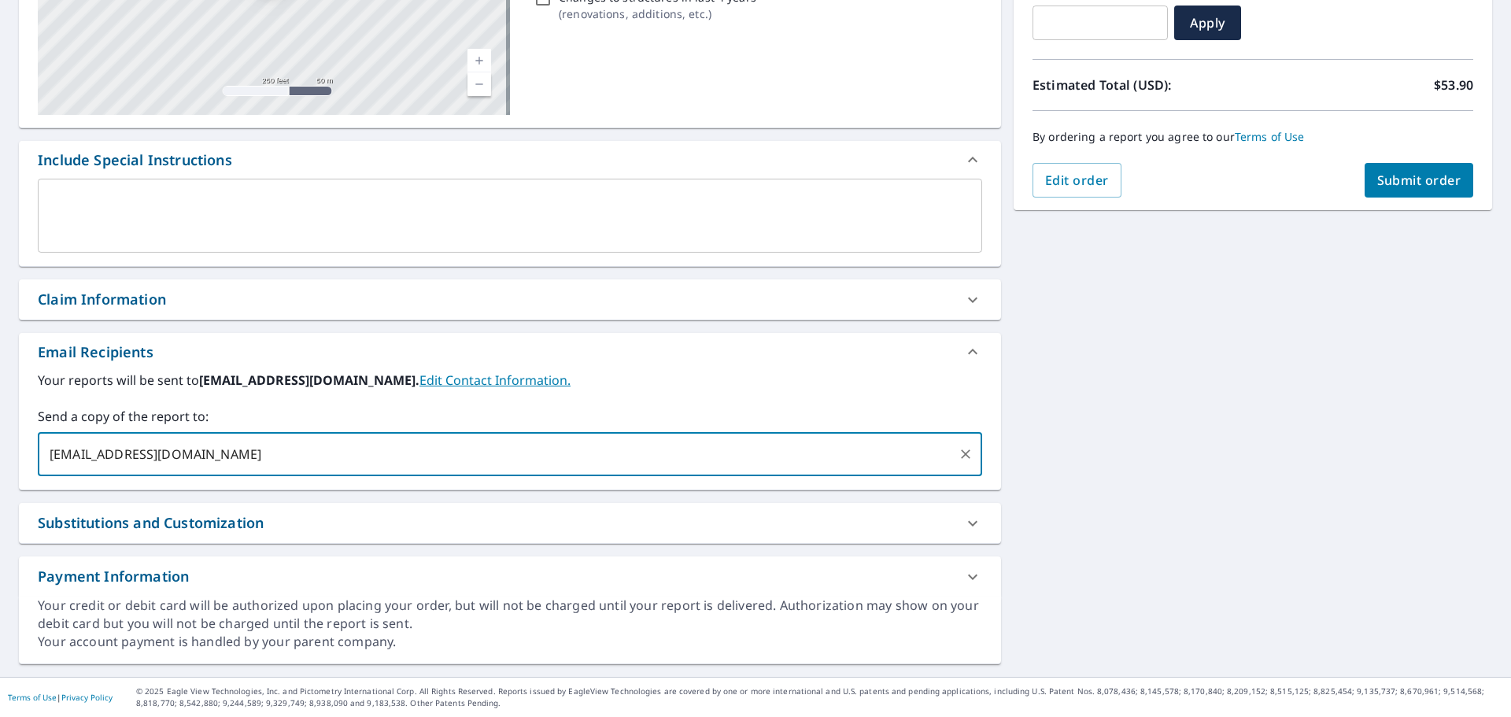
type input "sarahfornaro@homegeniusexteriors.com"
click at [1390, 184] on span "Submit order" at bounding box center [1419, 180] width 84 height 17
checkbox input "true"
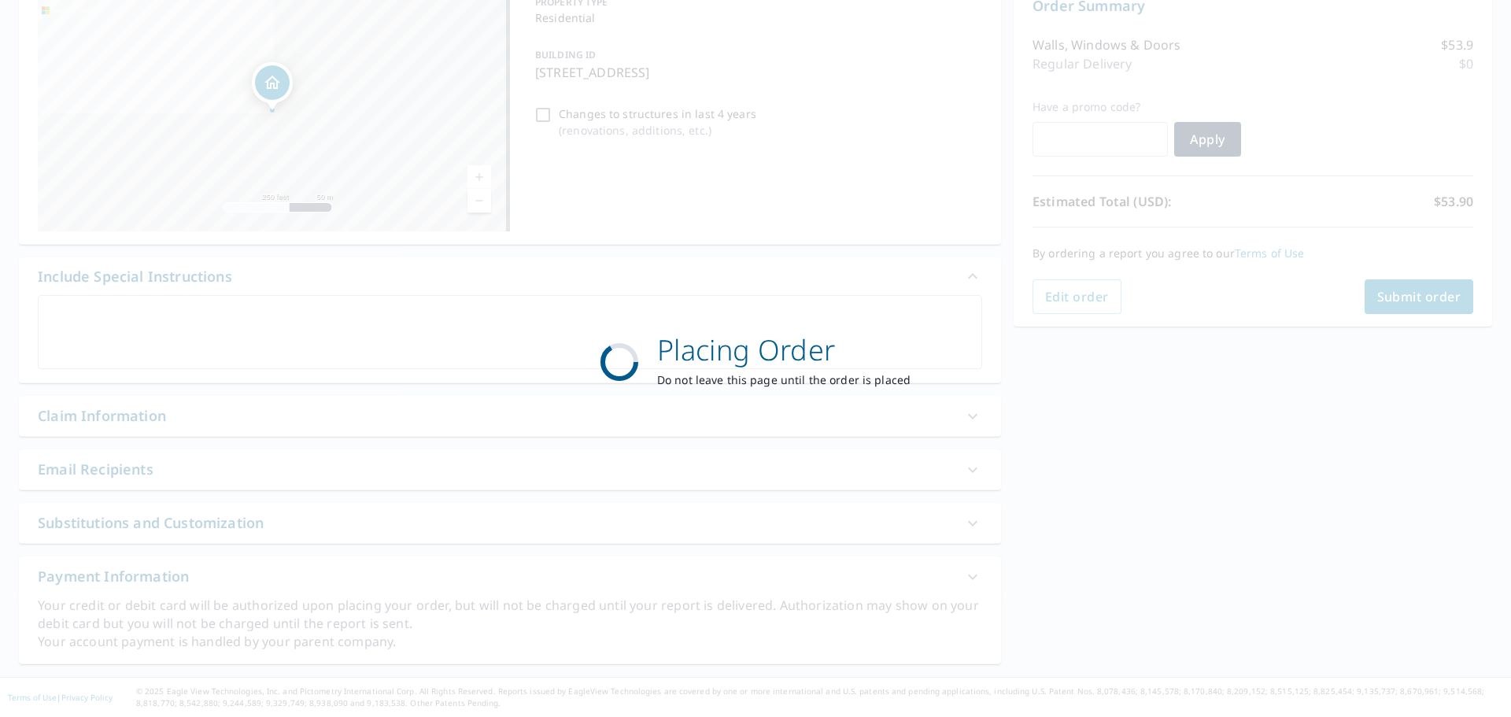
scroll to position [175, 0]
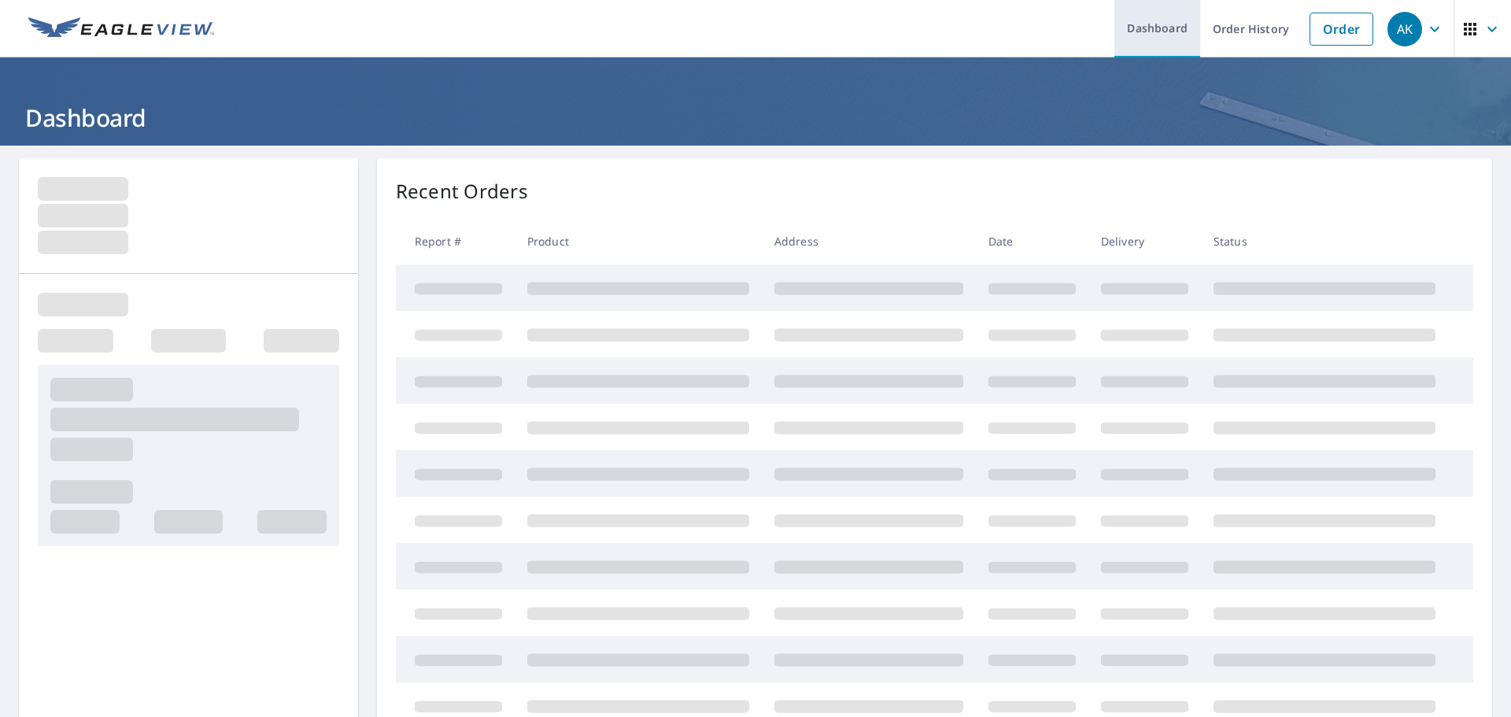
click at [1171, 24] on link "Dashboard" at bounding box center [1157, 28] width 86 height 57
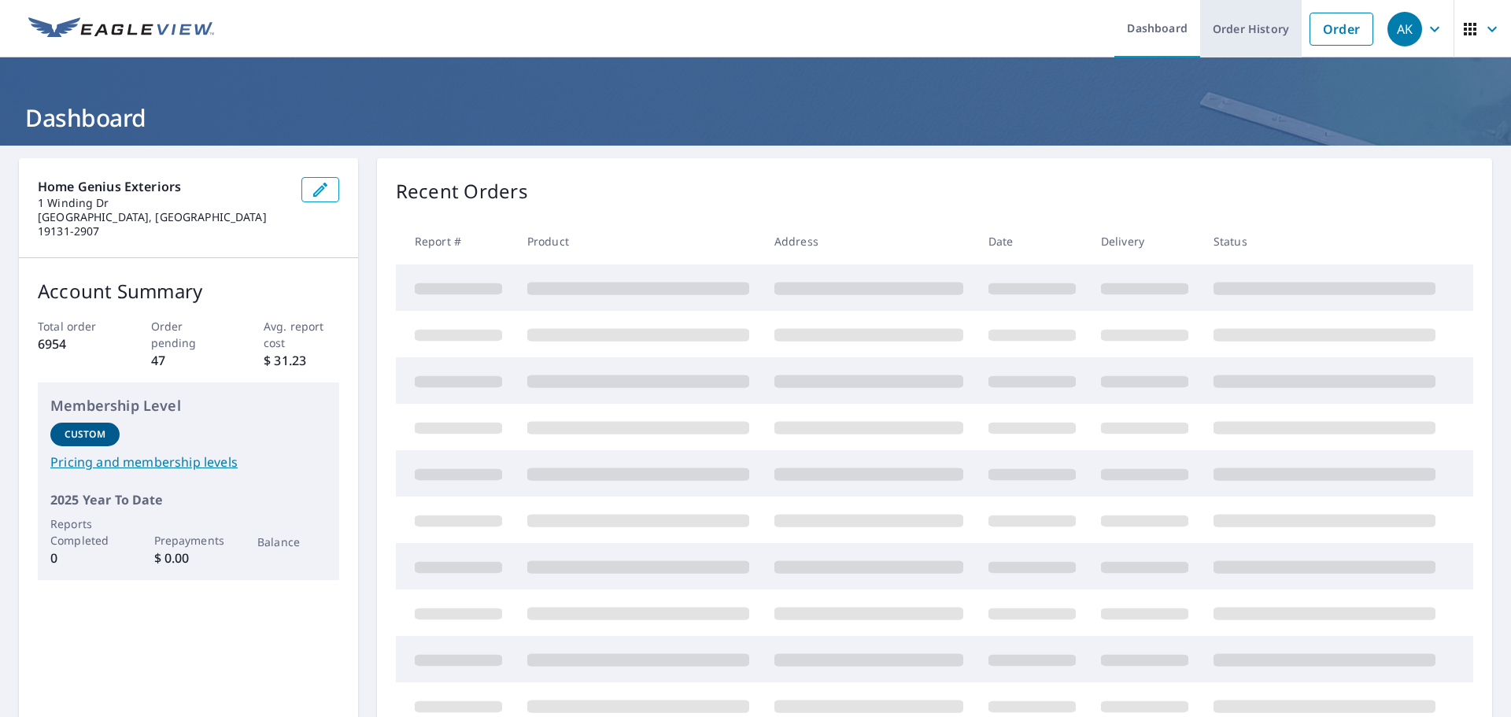
click at [1259, 32] on link "Order History" at bounding box center [1250, 28] width 101 height 57
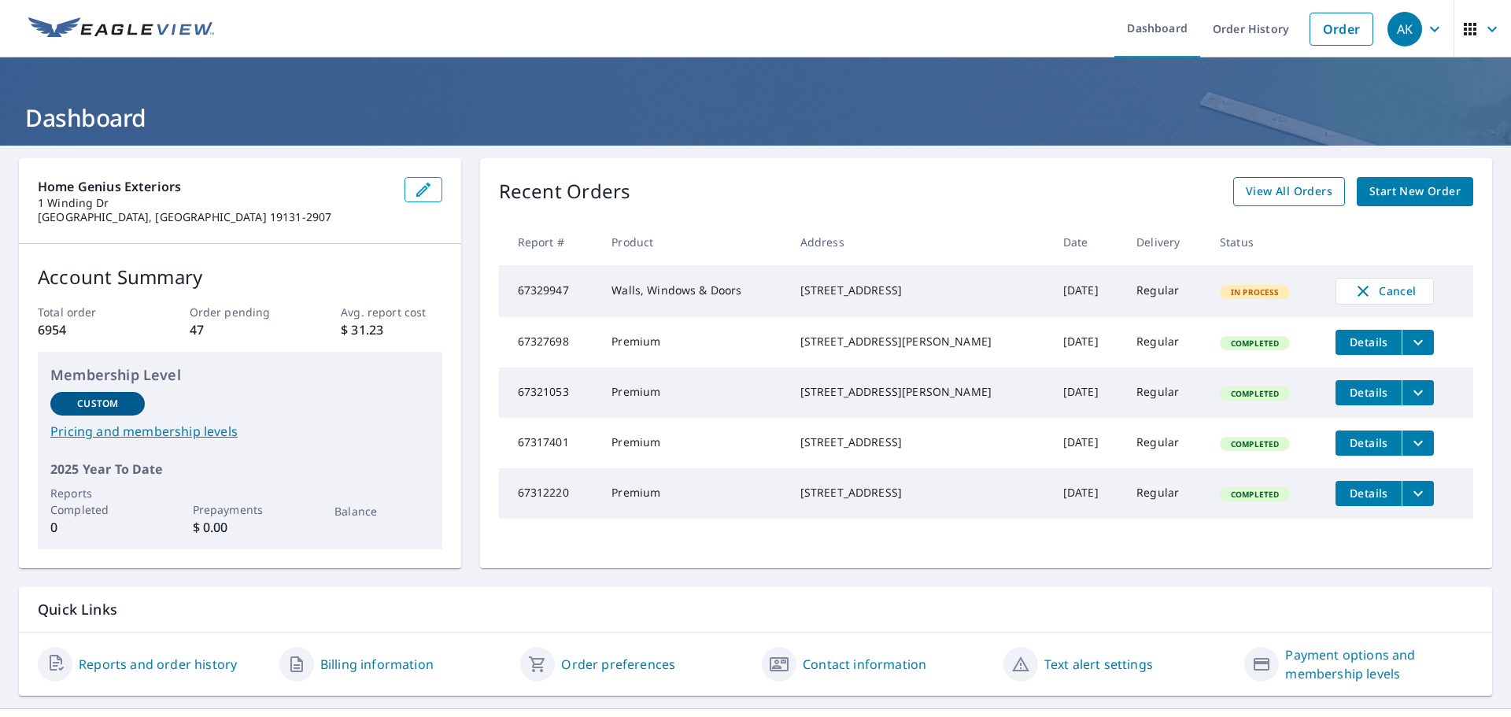
click at [1255, 184] on span "View All Orders" at bounding box center [1289, 192] width 87 height 20
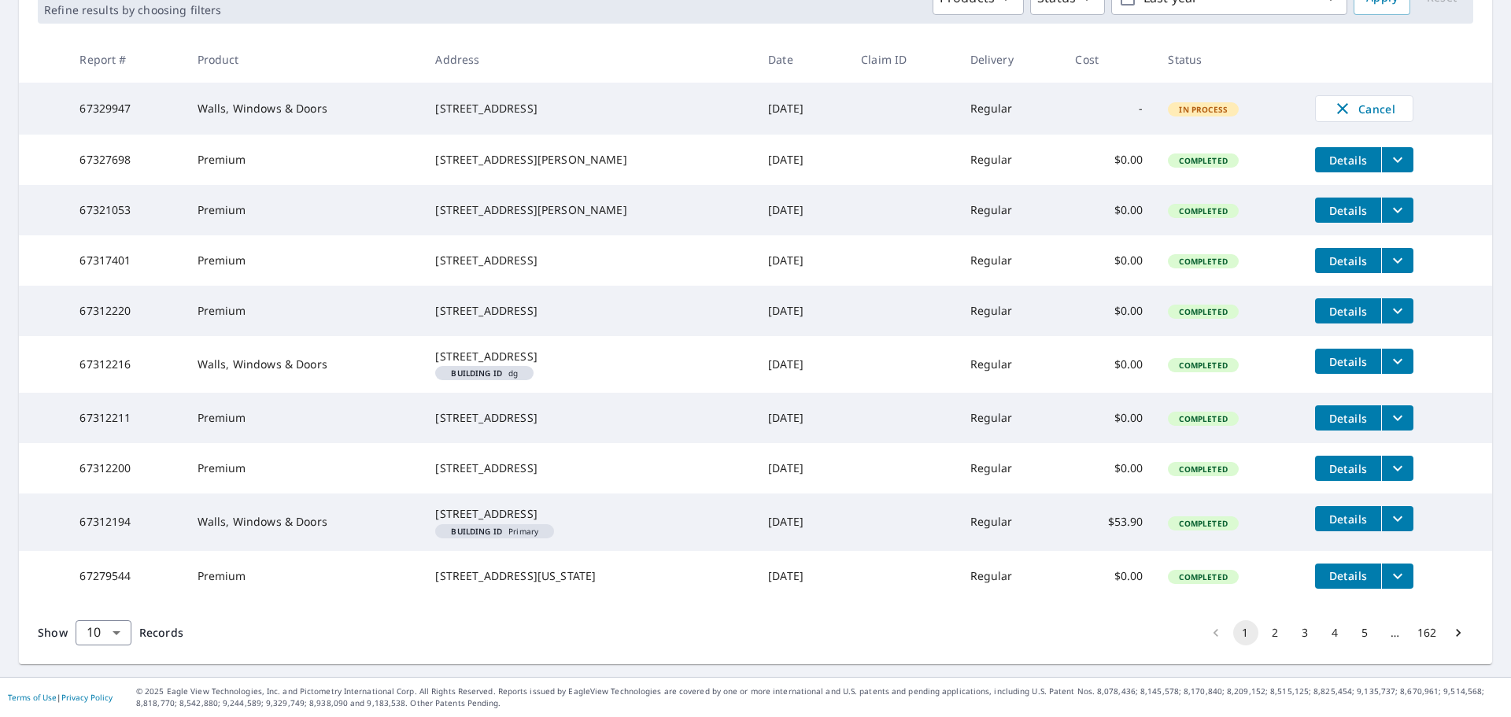
scroll to position [346, 0]
click at [1272, 634] on button "2" at bounding box center [1275, 632] width 25 height 25
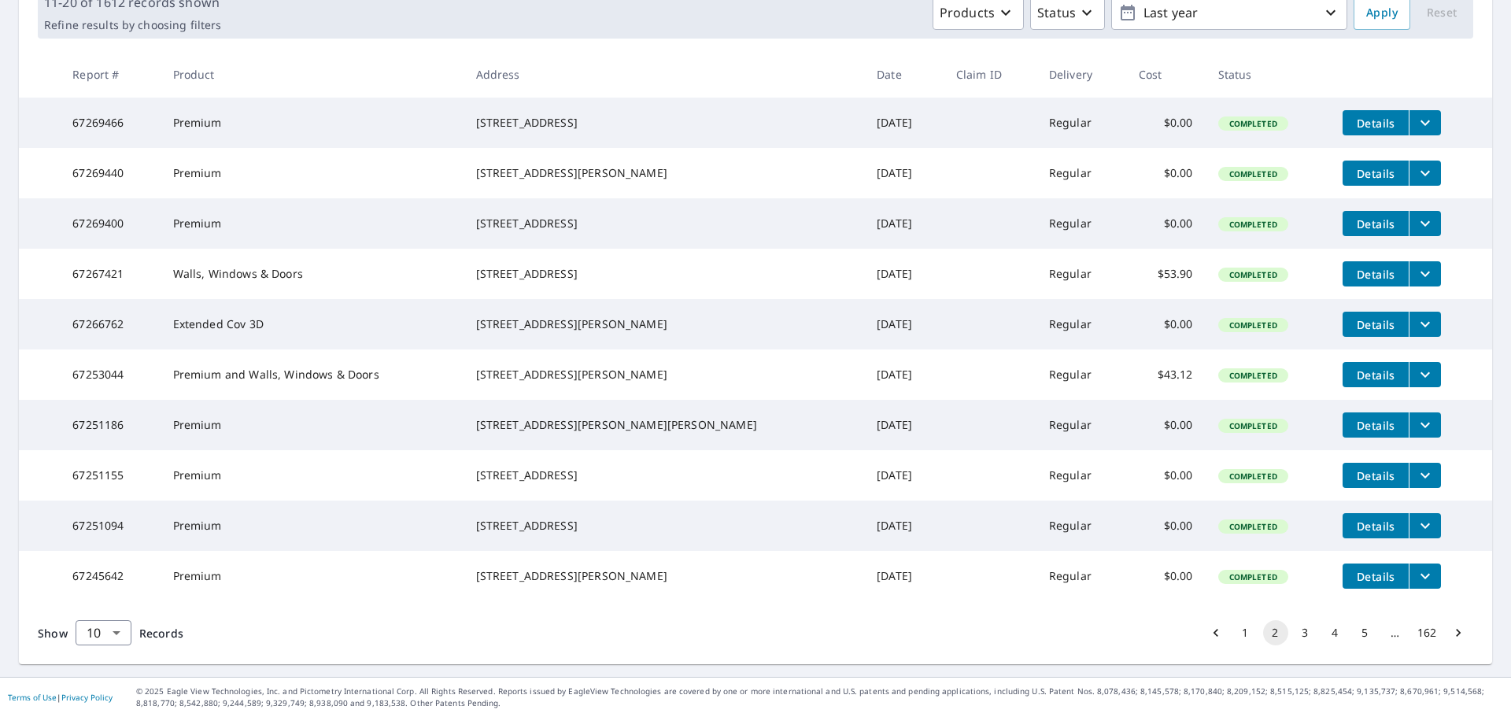
scroll to position [314, 0]
click at [1294, 634] on button "3" at bounding box center [1305, 632] width 25 height 25
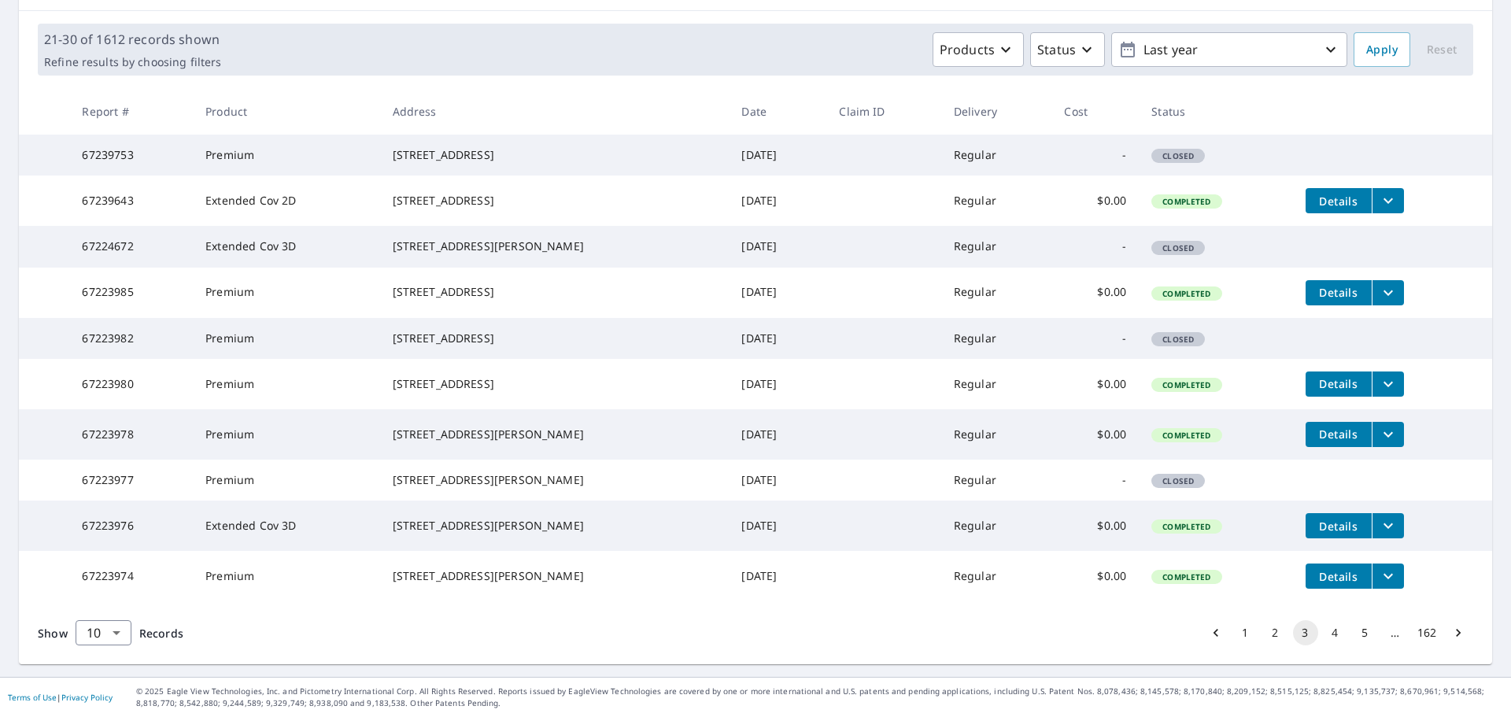
scroll to position [314, 0]
click at [1203, 632] on button "Go to previous page" at bounding box center [1215, 632] width 25 height 25
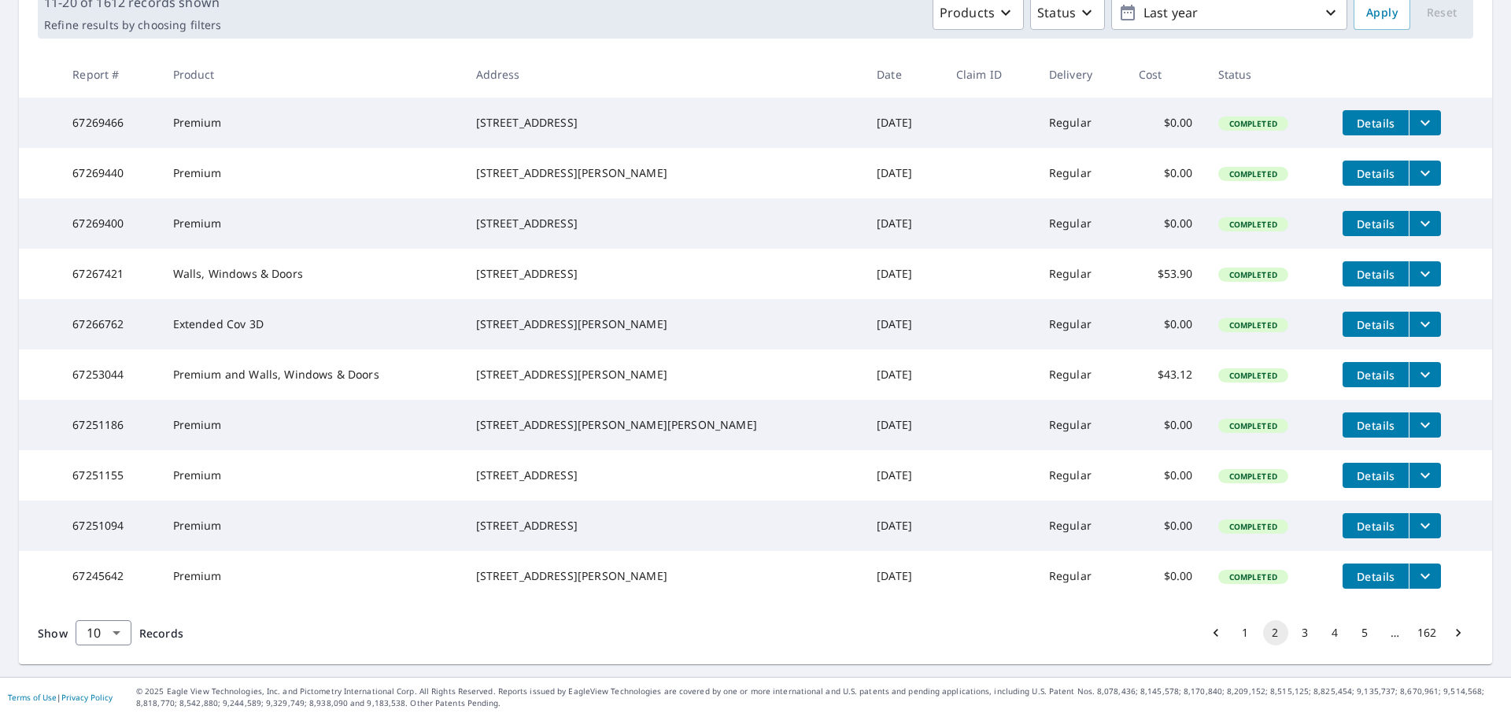
scroll to position [235, 0]
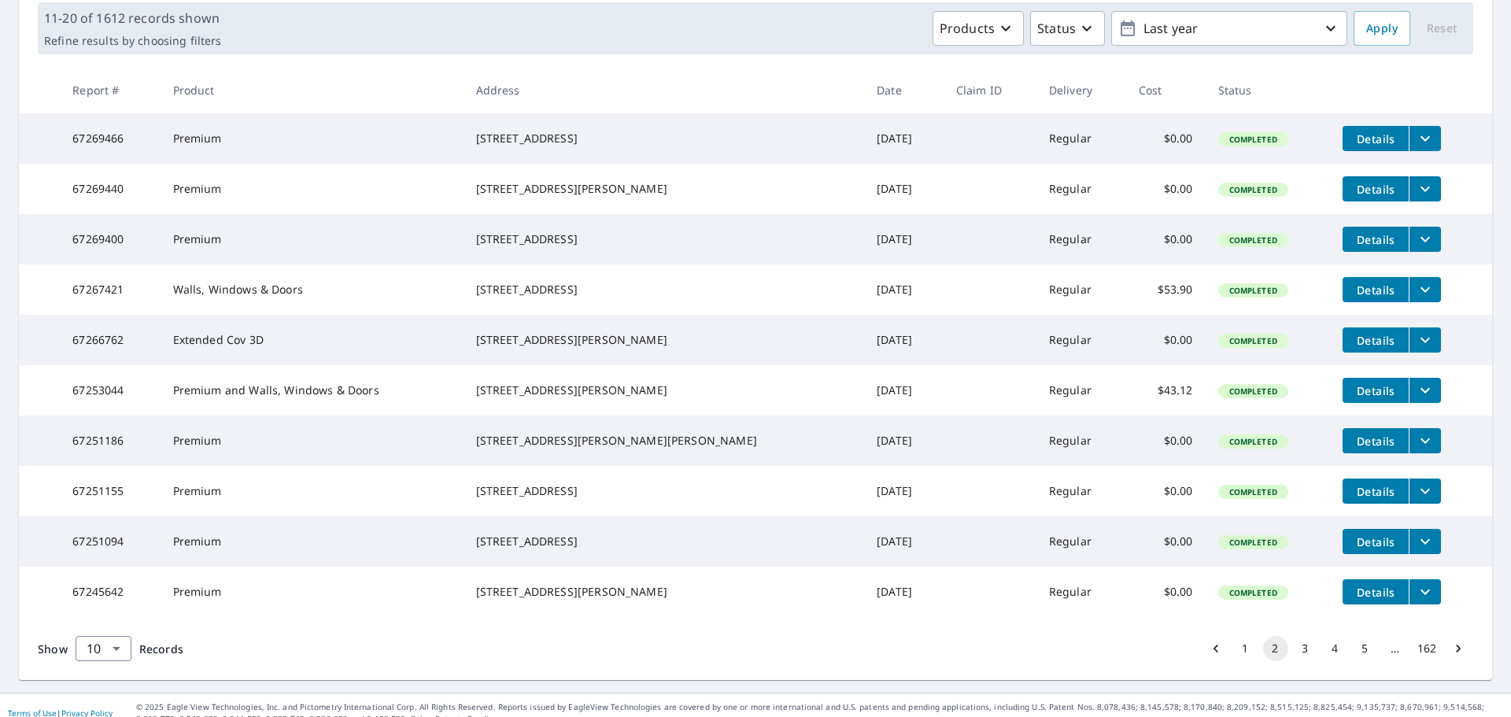
click at [1238, 661] on button "1" at bounding box center [1245, 648] width 25 height 25
